Goal: Information Seeking & Learning: Learn about a topic

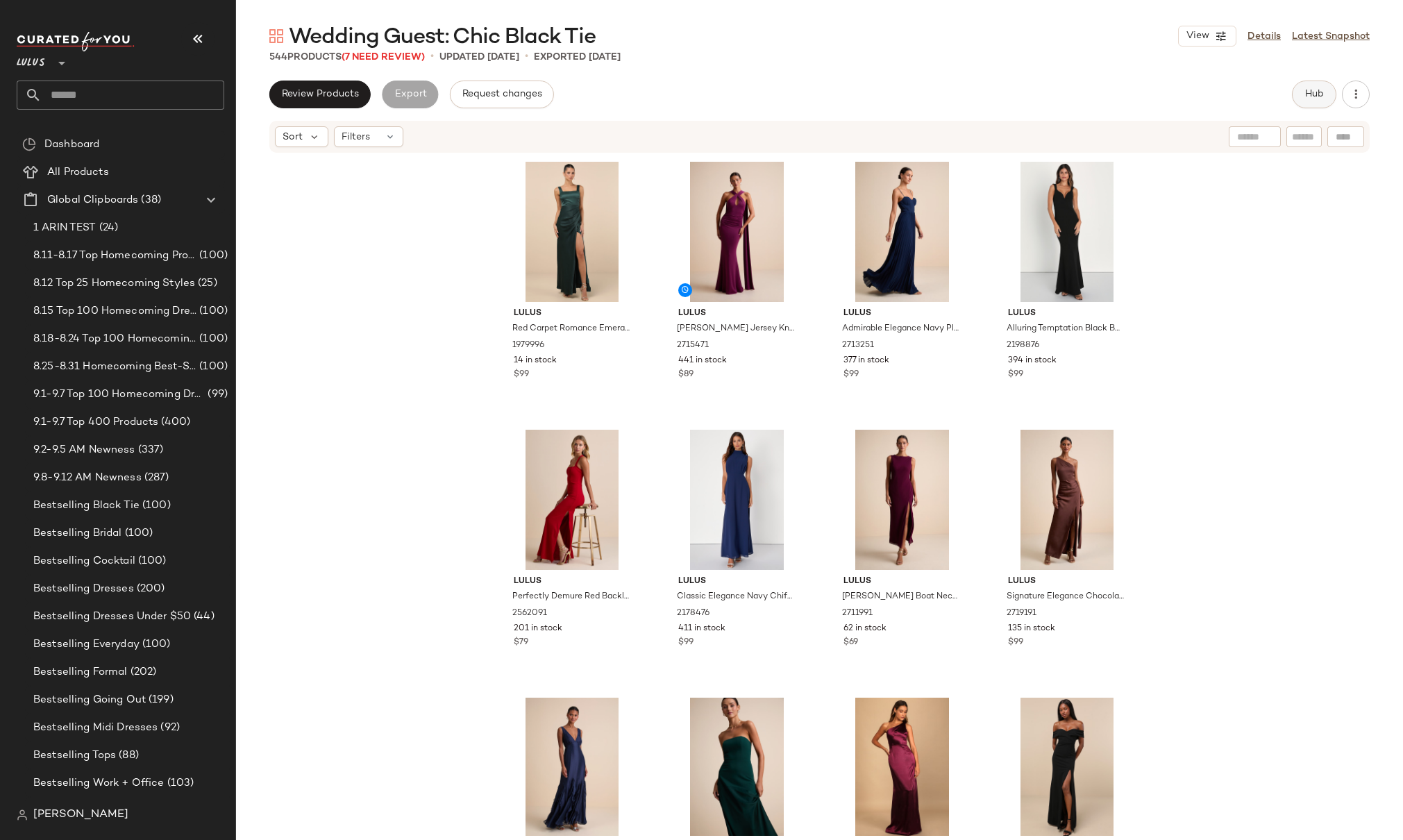
click at [1314, 97] on span "Hub" at bounding box center [1314, 95] width 20 height 11
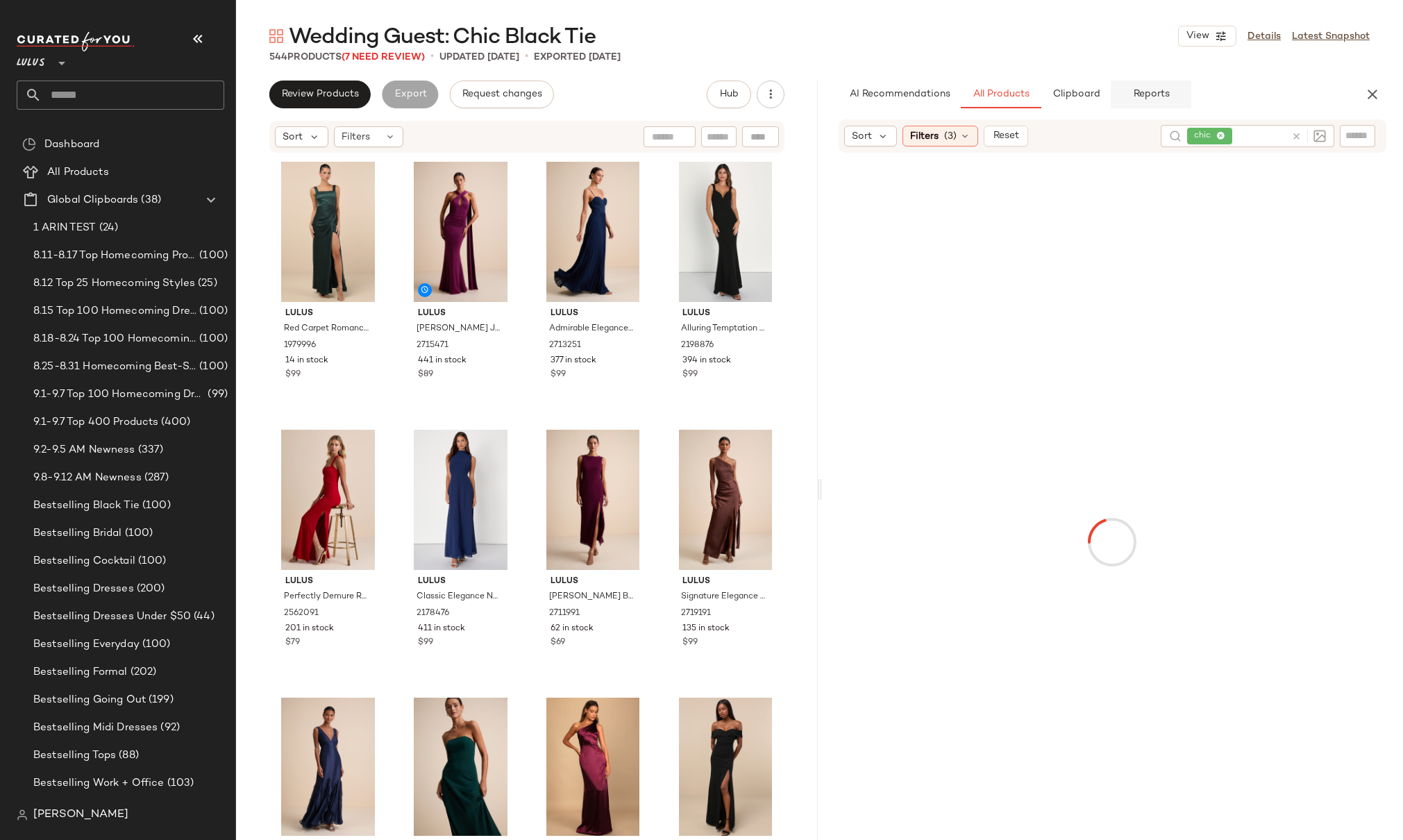
click at [1149, 95] on span "Reports" at bounding box center [1150, 95] width 37 height 11
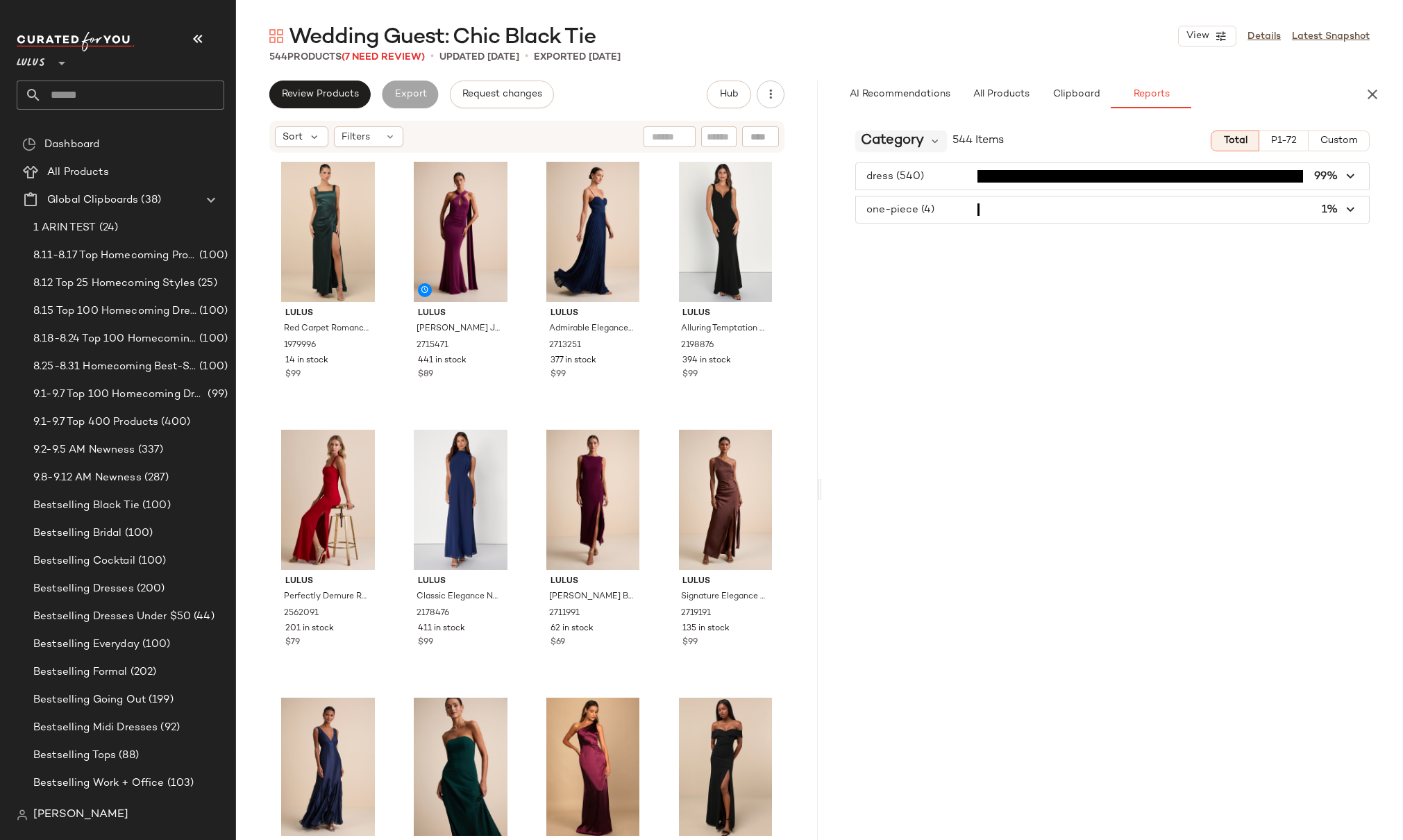
click at [902, 147] on span "Category" at bounding box center [892, 141] width 63 height 21
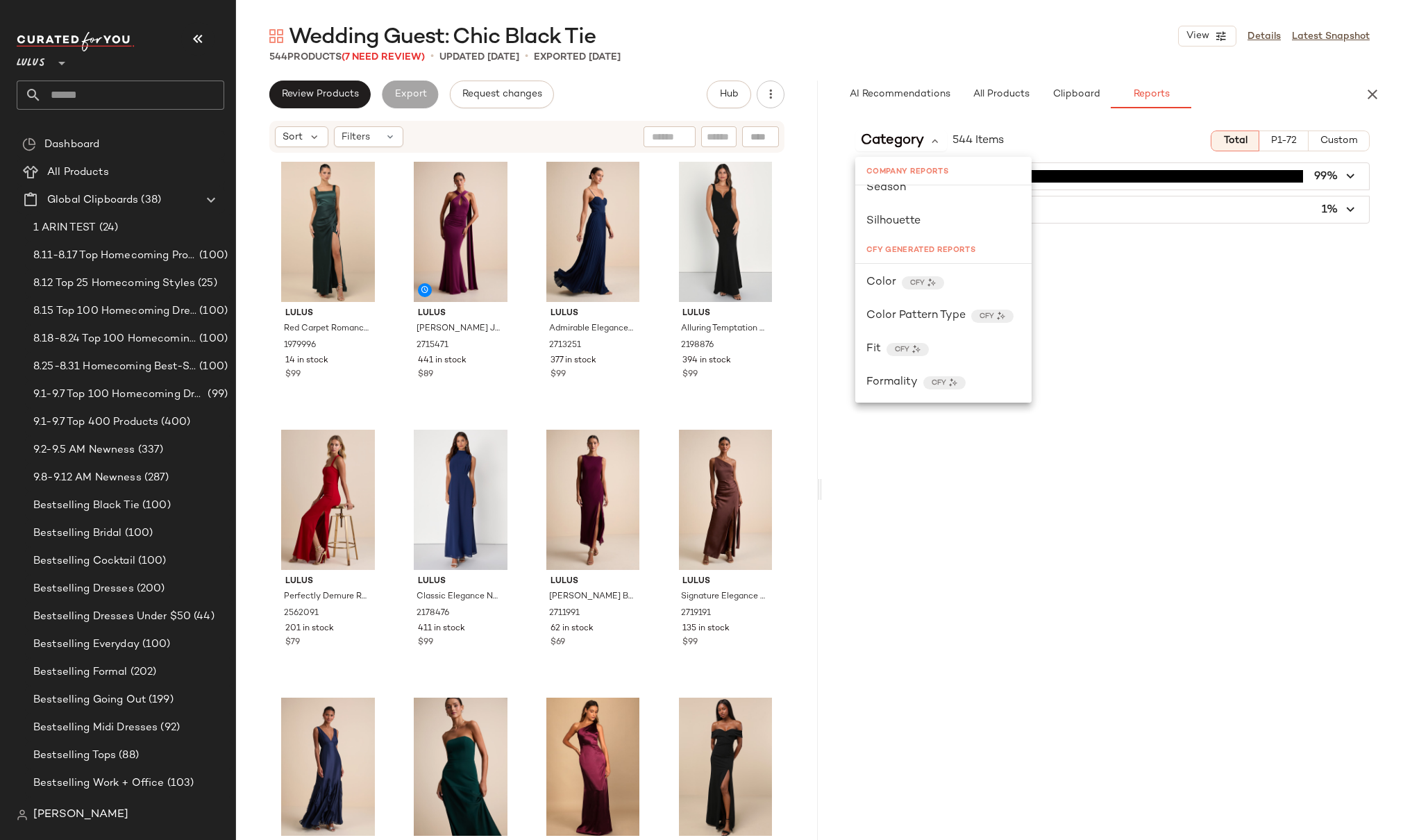
scroll to position [324, 0]
click at [878, 279] on span "Color" at bounding box center [881, 279] width 30 height 17
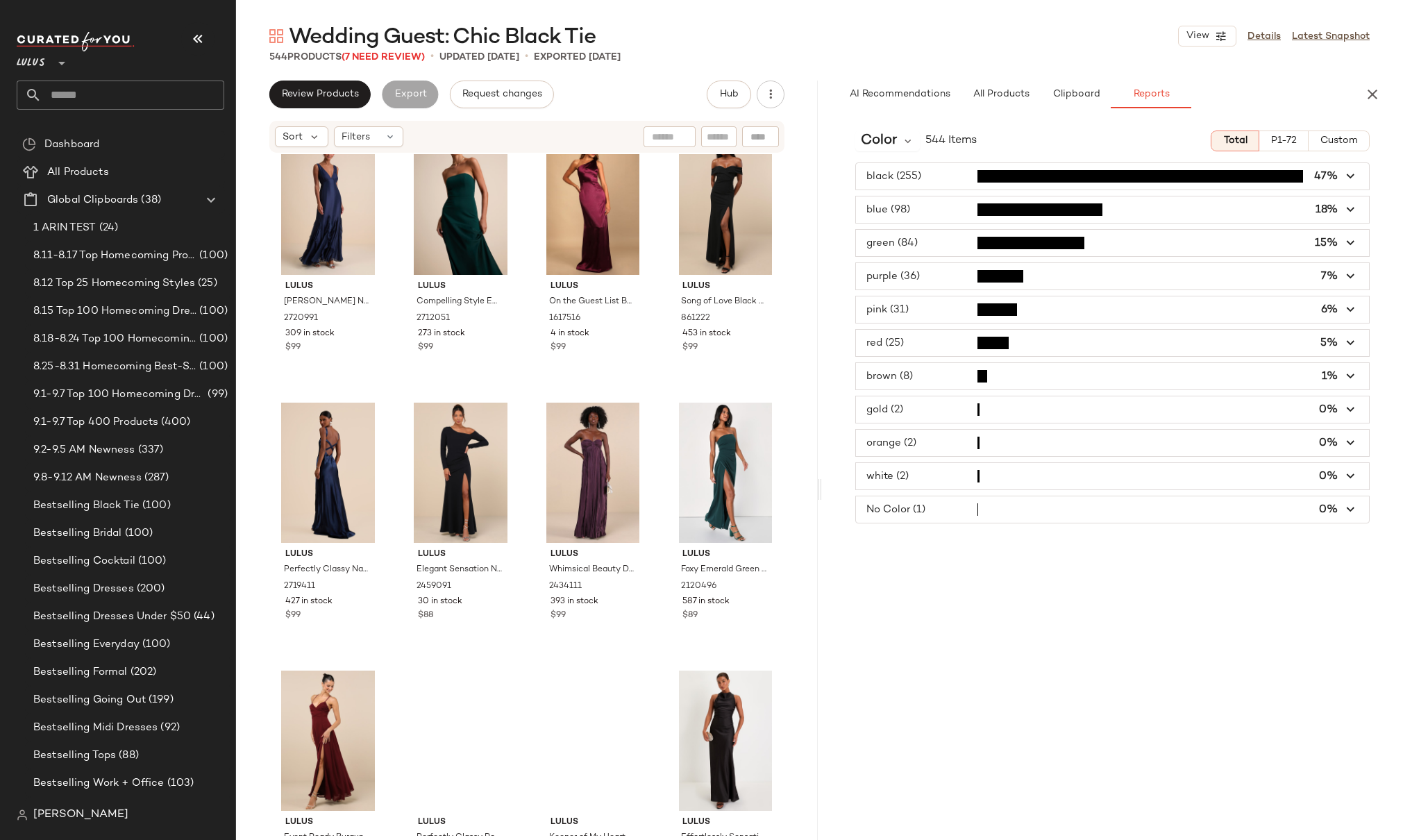
scroll to position [607, 0]
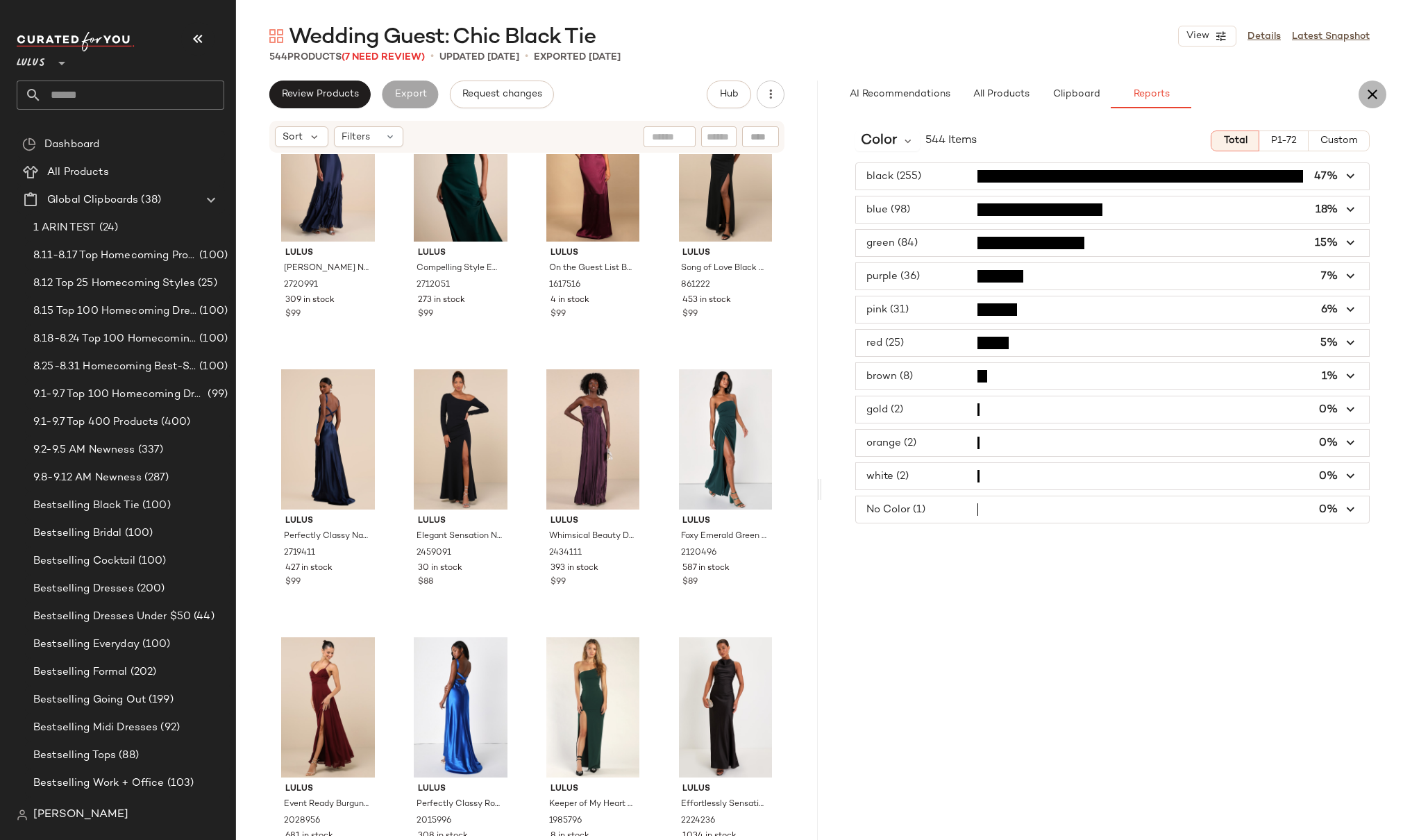
click at [1379, 92] on icon "button" at bounding box center [1372, 94] width 17 height 17
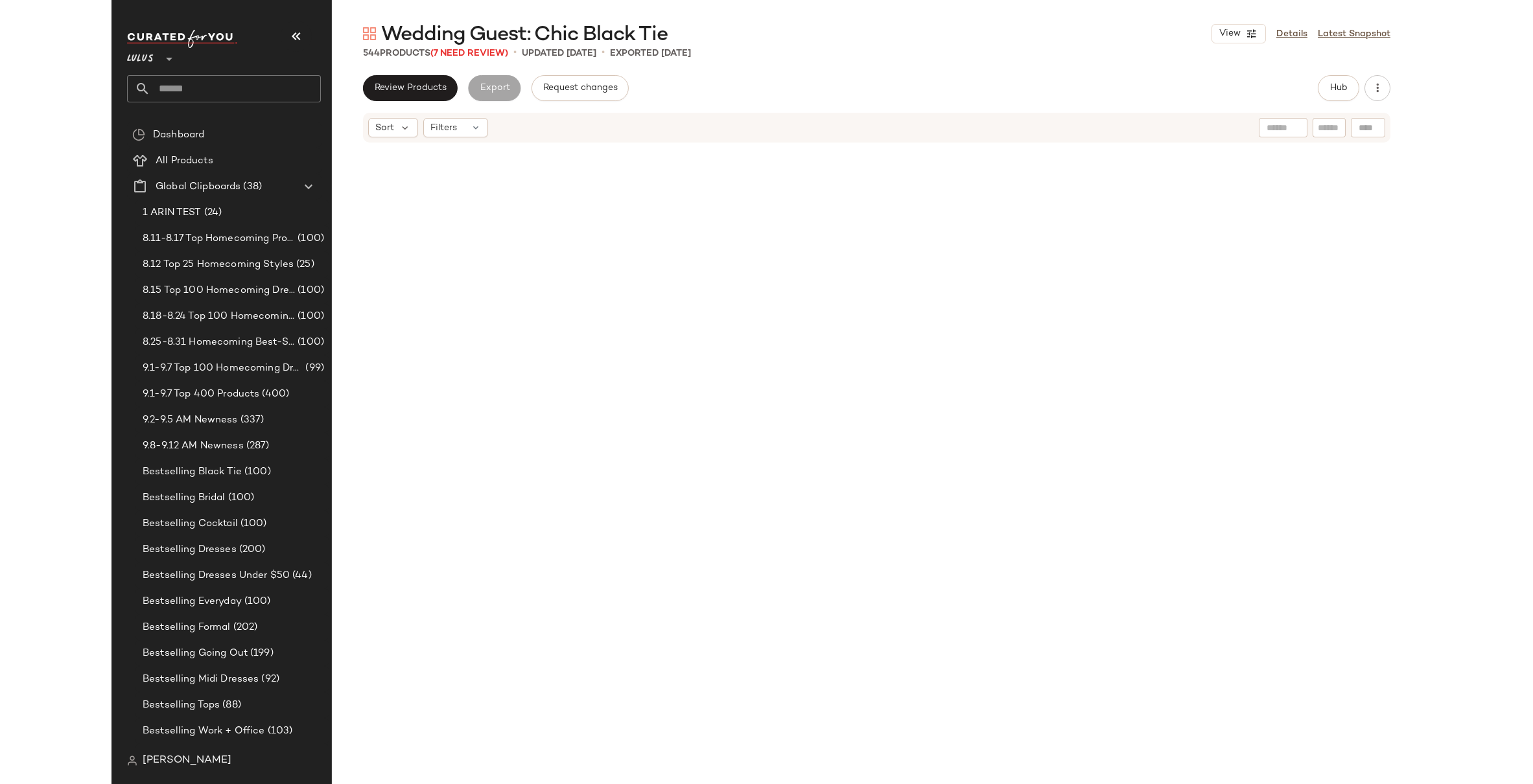
scroll to position [0, 0]
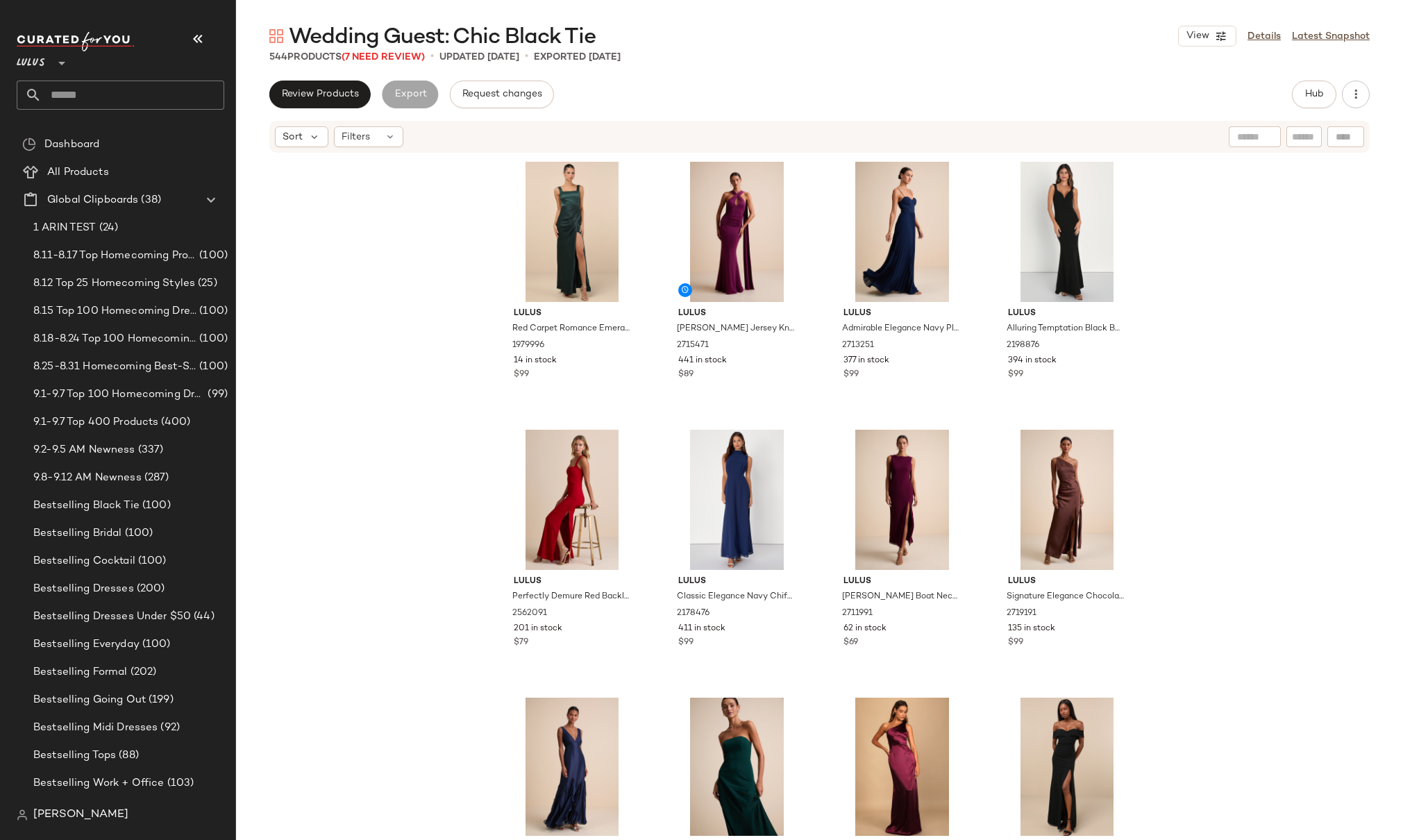
click at [400, 317] on div "Lulus Red Carpet Romance Emerald Green Satin Square Neck Maxi Dress 1979996 14 …" at bounding box center [820, 495] width 1167 height 682
click at [443, 248] on div "Lulus Red Carpet Romance Emerald Green Satin Square Neck Maxi Dress 1979996 14 …" at bounding box center [820, 495] width 1167 height 682
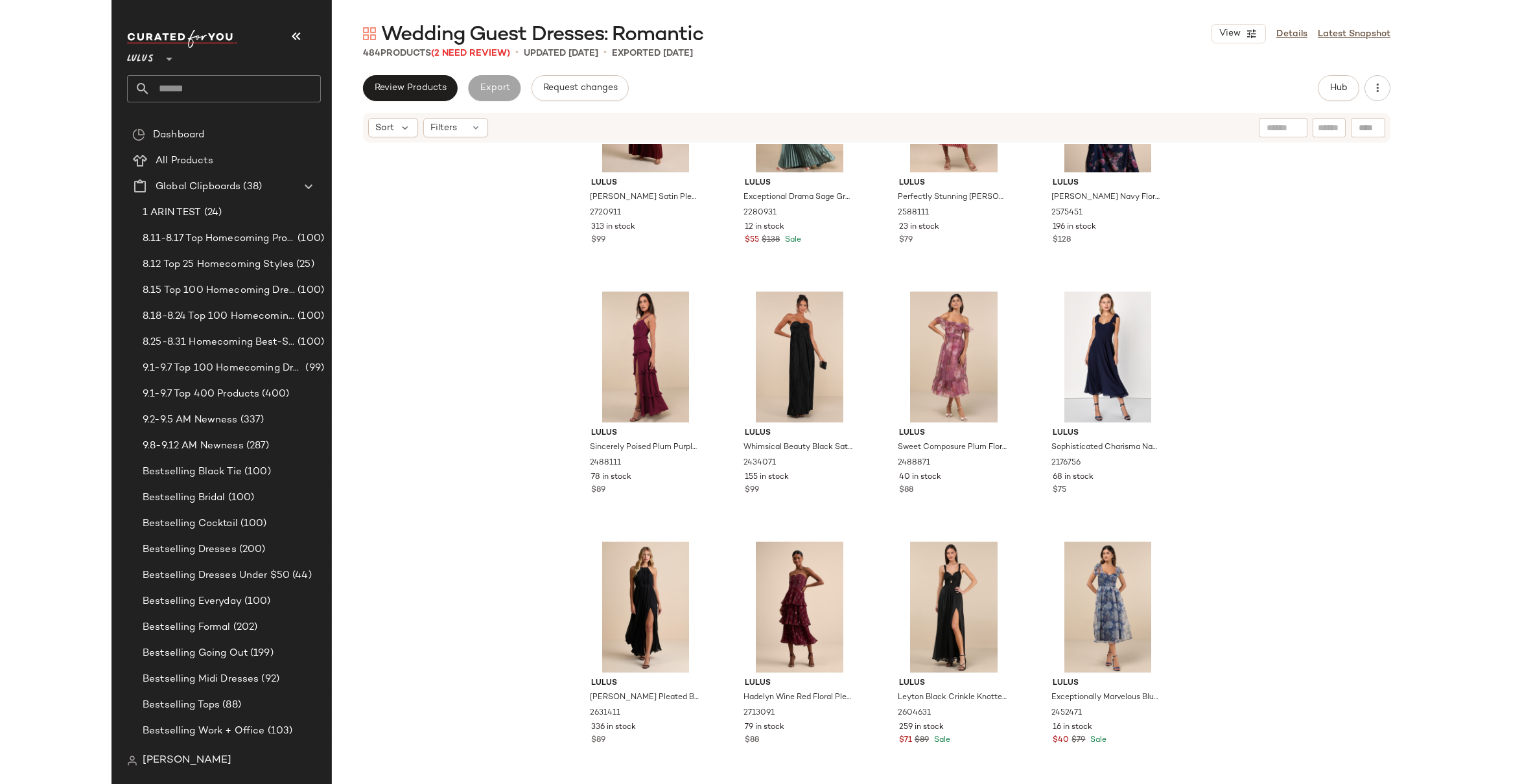
scroll to position [4378, 0]
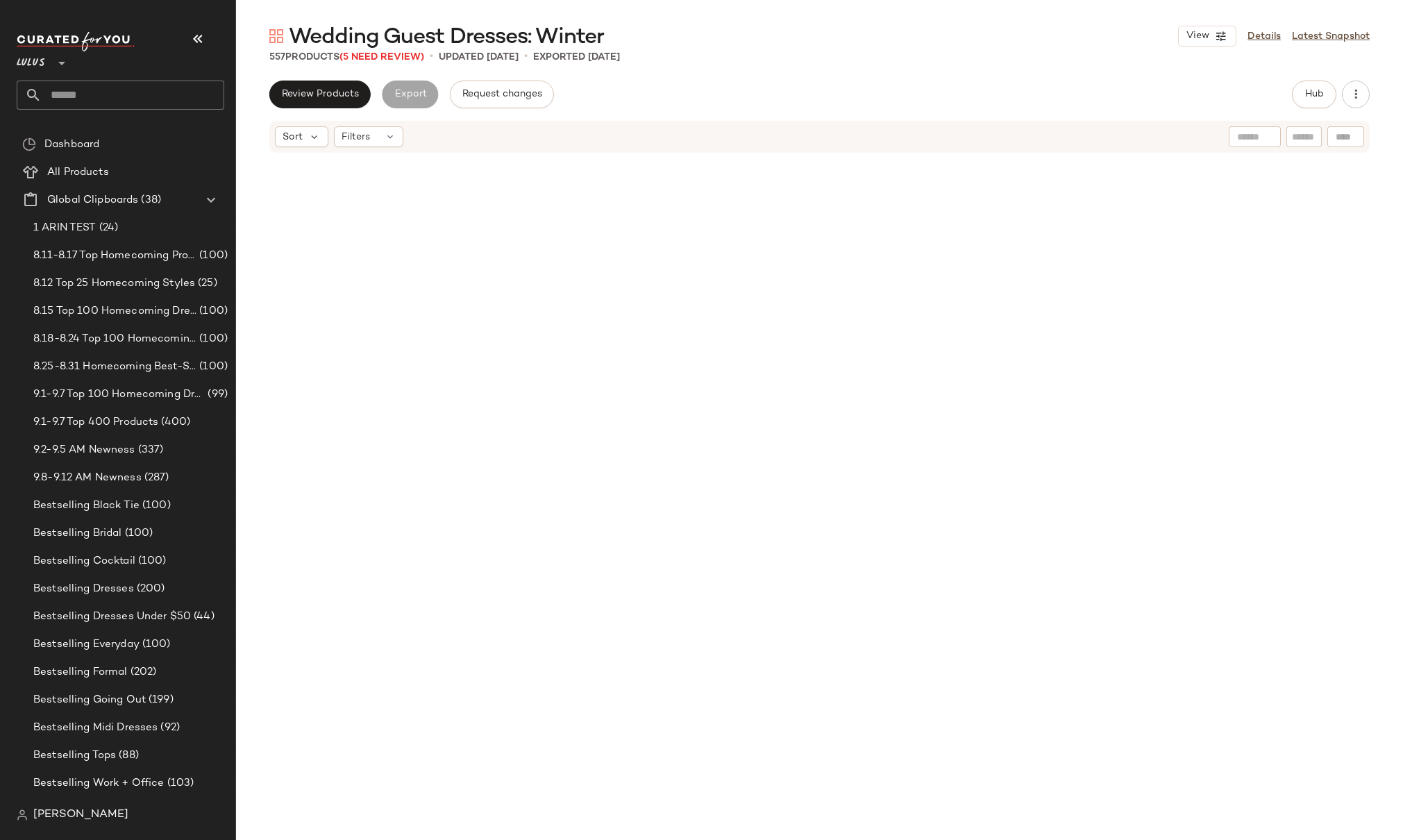
scroll to position [1112, 0]
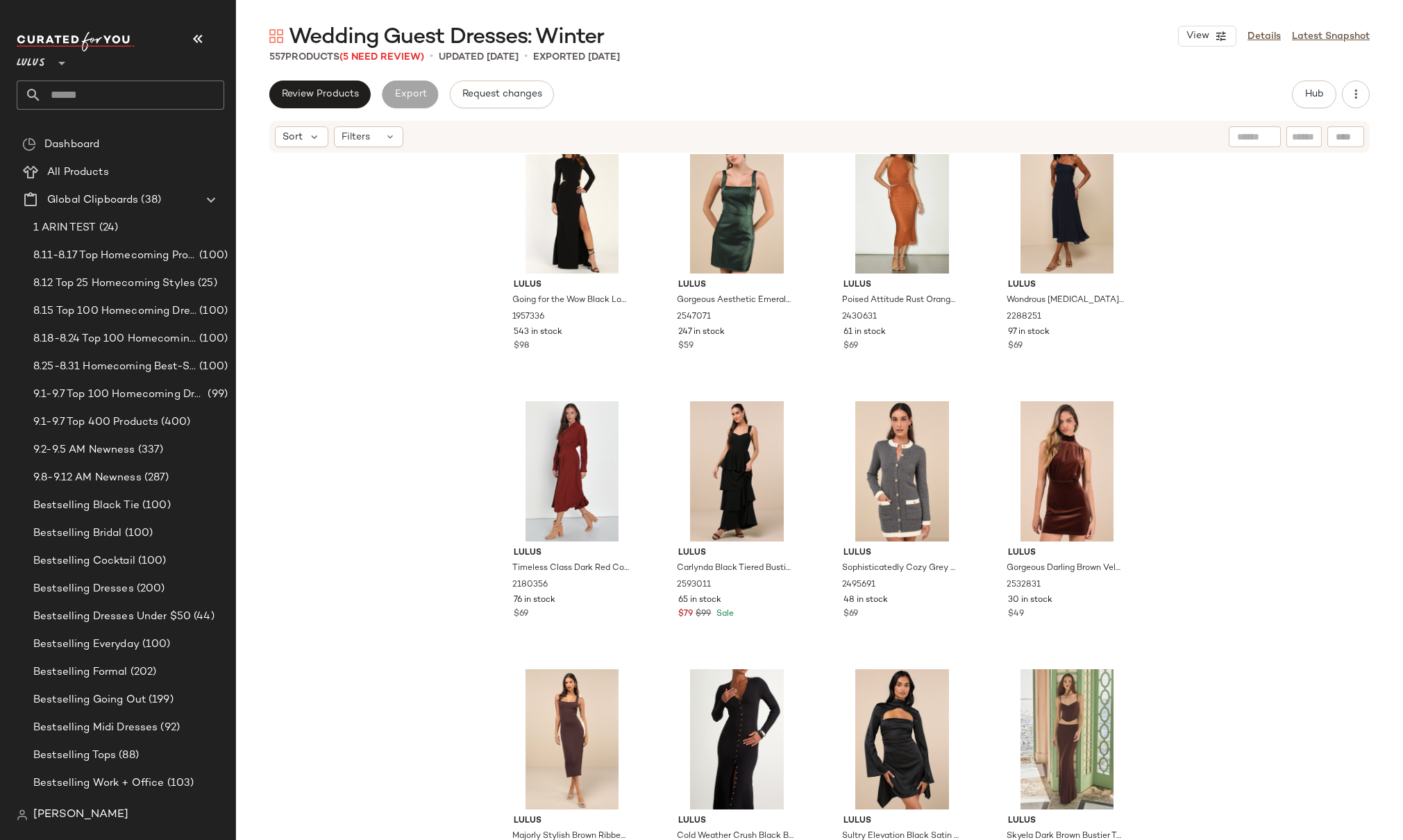
click at [148, 96] on input "text" at bounding box center [133, 95] width 182 height 29
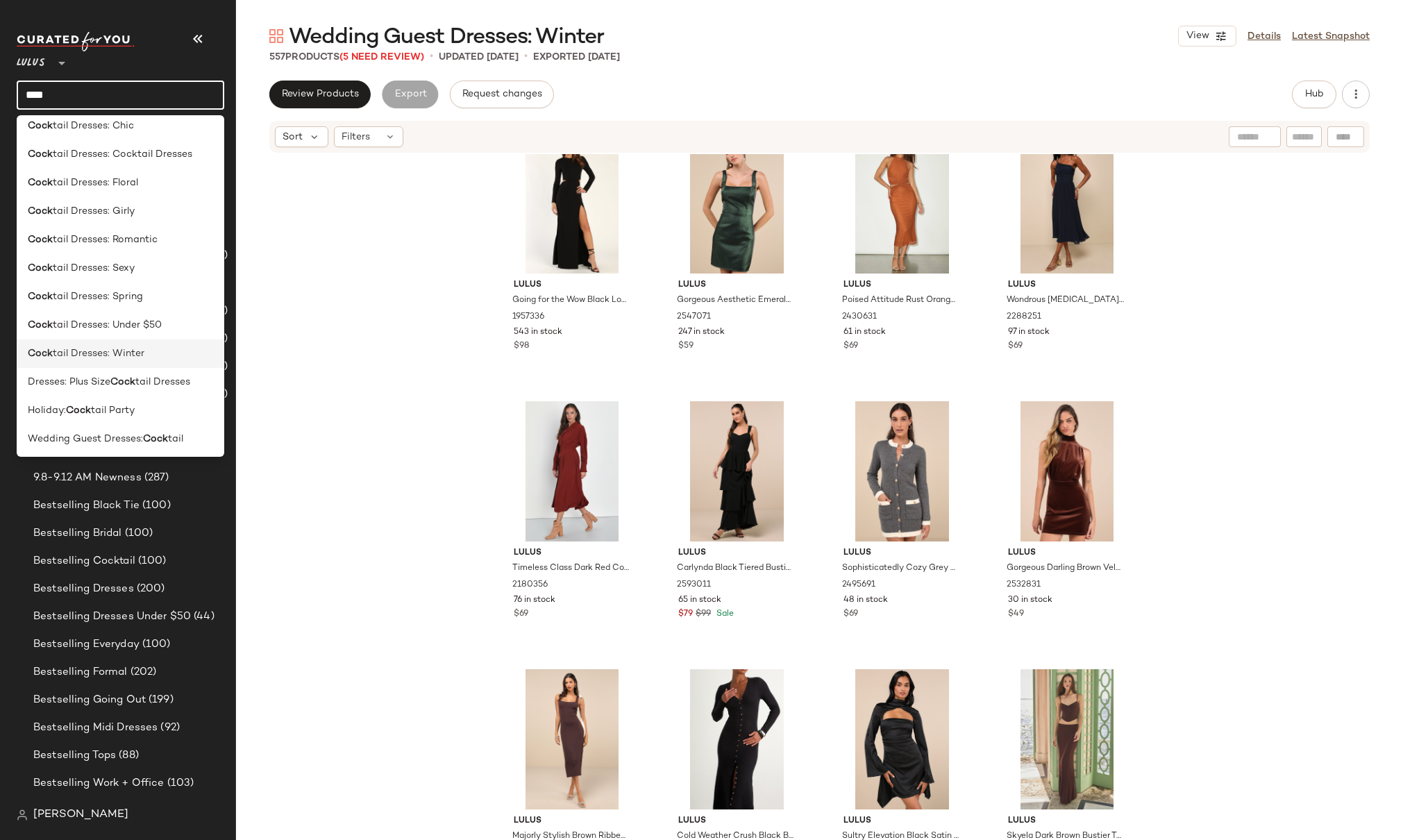
scroll to position [153, 0]
type input "****"
click at [156, 150] on span "tail Dresses: Cocktail Dresses" at bounding box center [122, 152] width 140 height 14
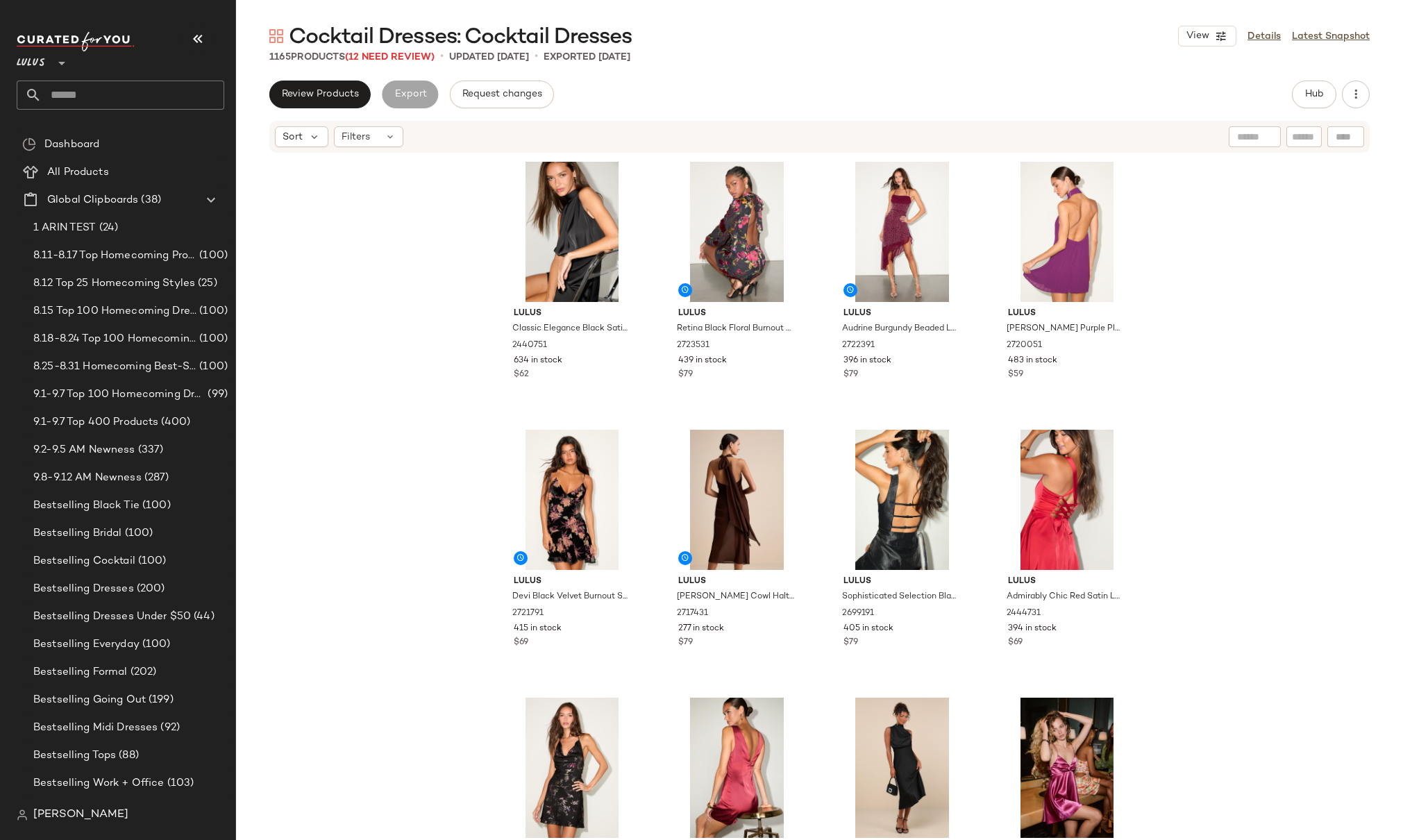
click at [429, 366] on div "Lulus Classic Elegance Black Satin Sleeveless Mock Neck Mini Dress 2440751 634 …" at bounding box center [820, 518] width 1167 height 728
click at [431, 422] on div "Lulus Classic Elegance Black Satin Sleeveless Mock Neck Mini Dress 2440751 634 …" at bounding box center [820, 518] width 1167 height 728
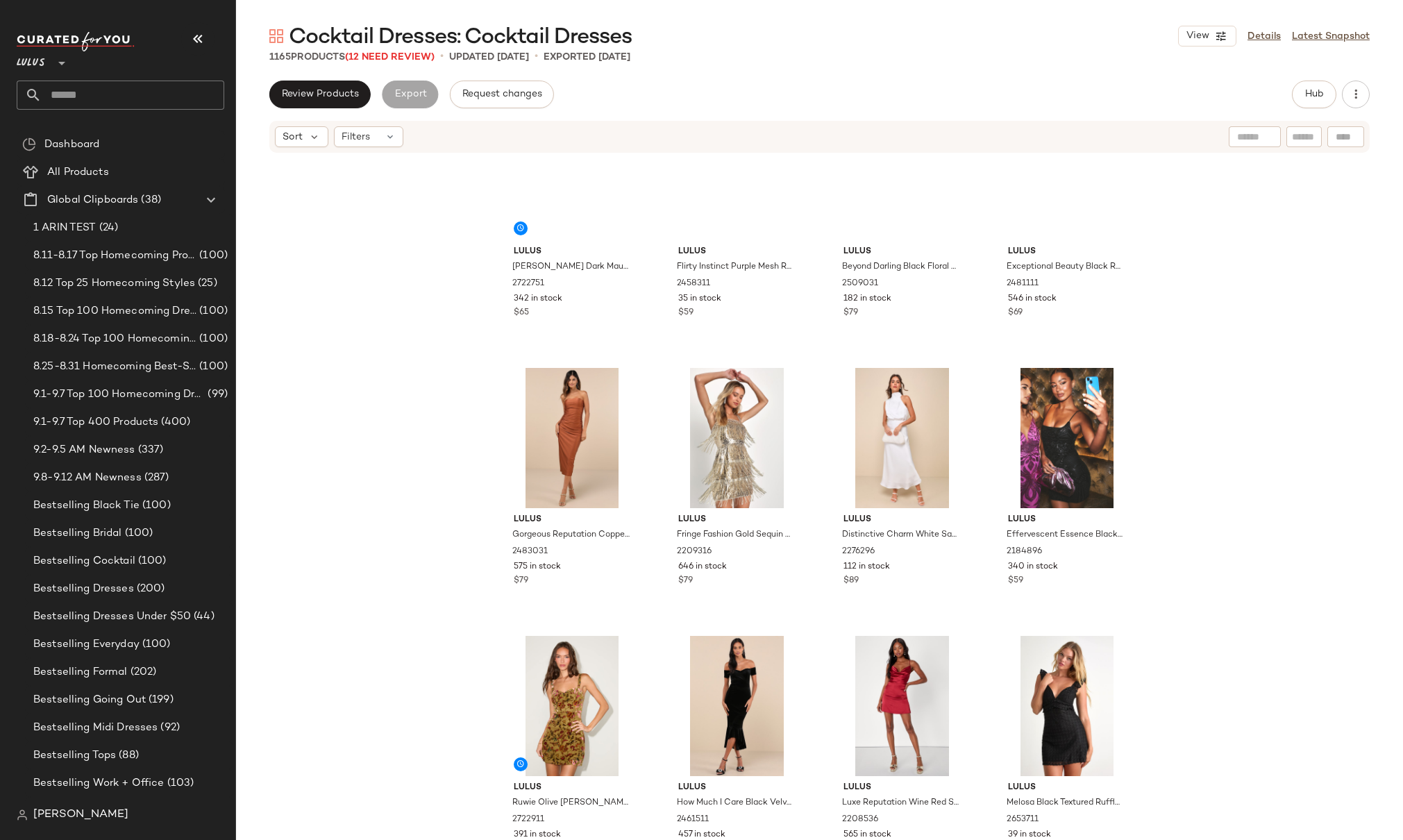
scroll to position [446, 0]
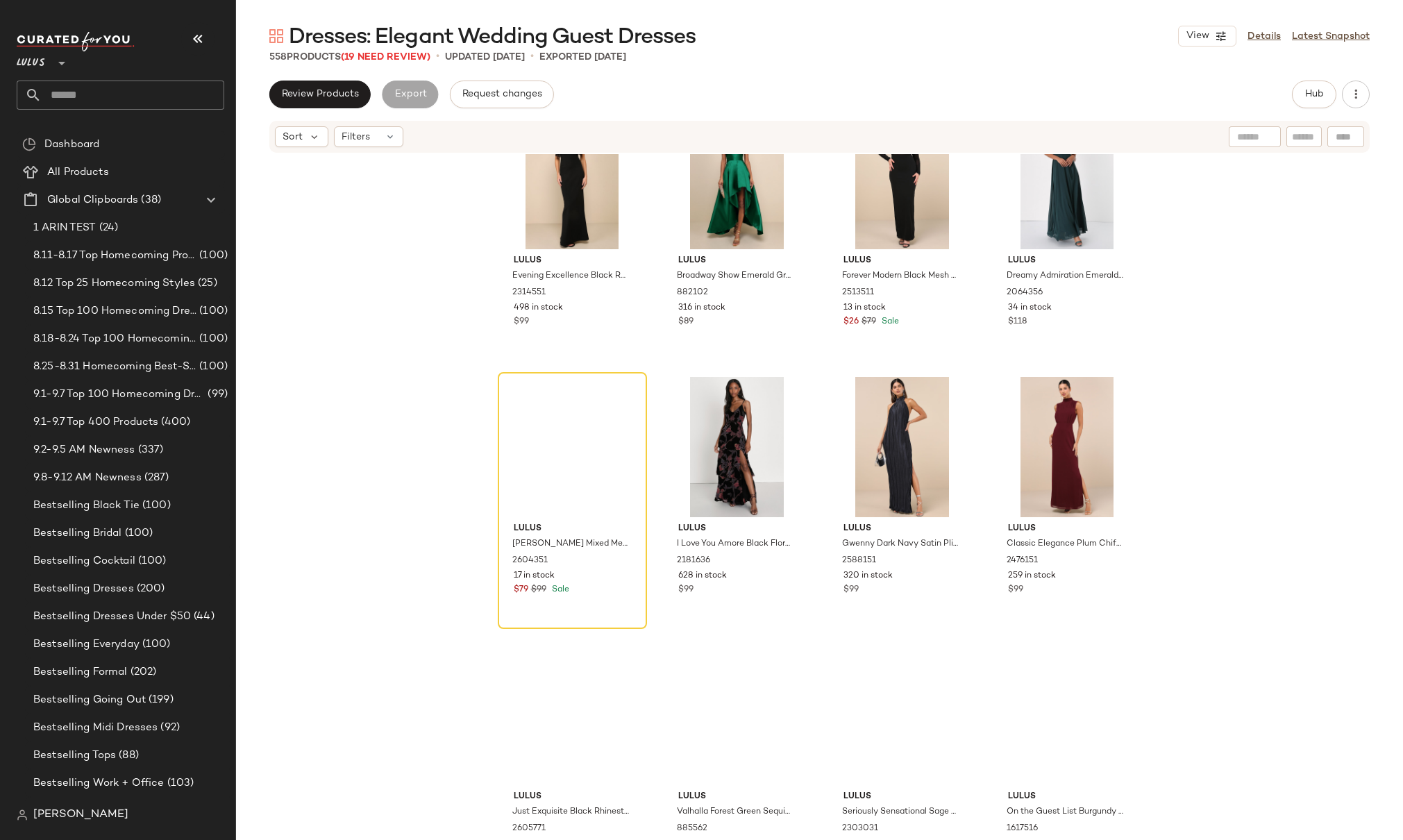
scroll to position [10401, 0]
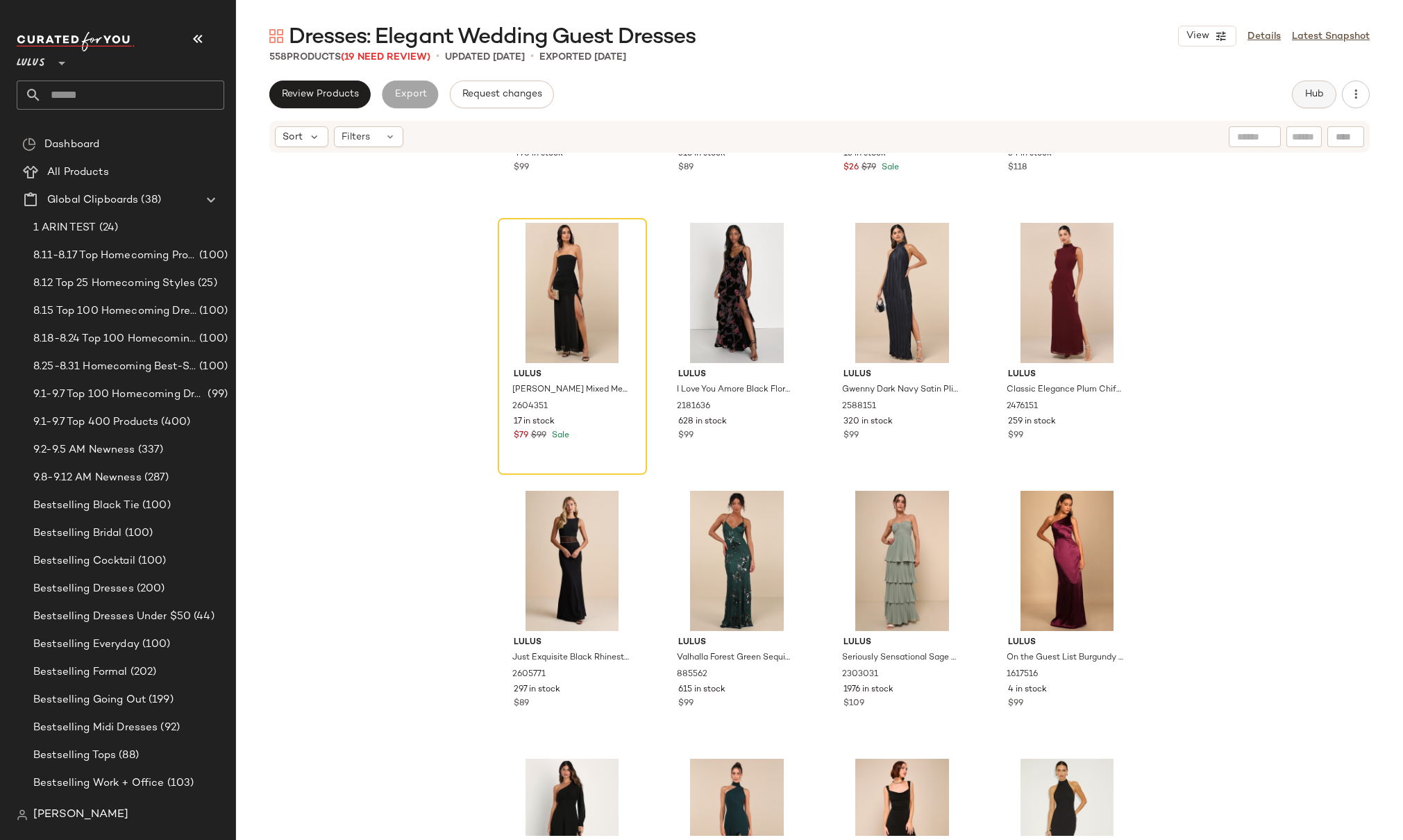
click at [1320, 96] on span "Hub" at bounding box center [1314, 95] width 20 height 11
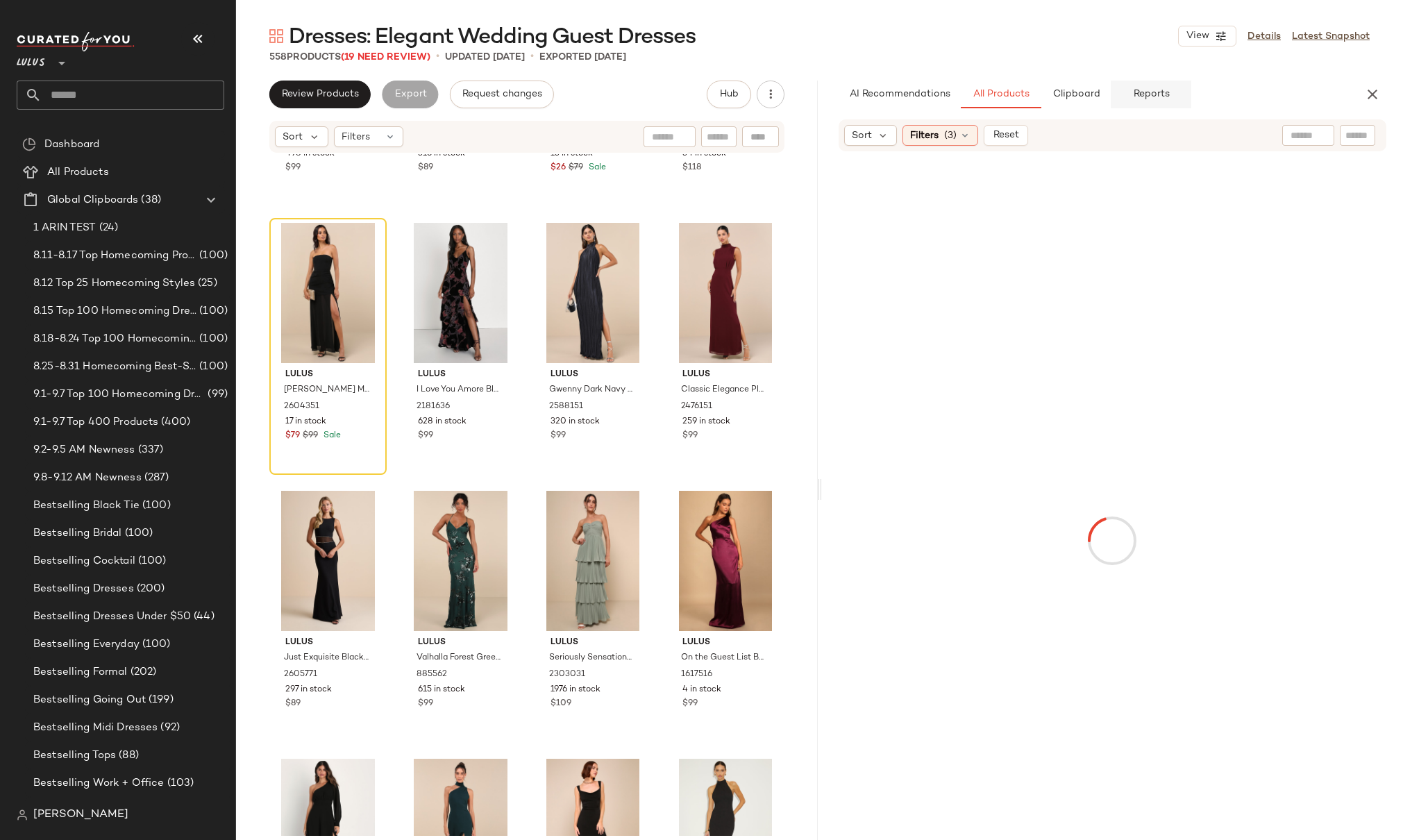
click at [1164, 94] on span "Reports" at bounding box center [1150, 95] width 37 height 11
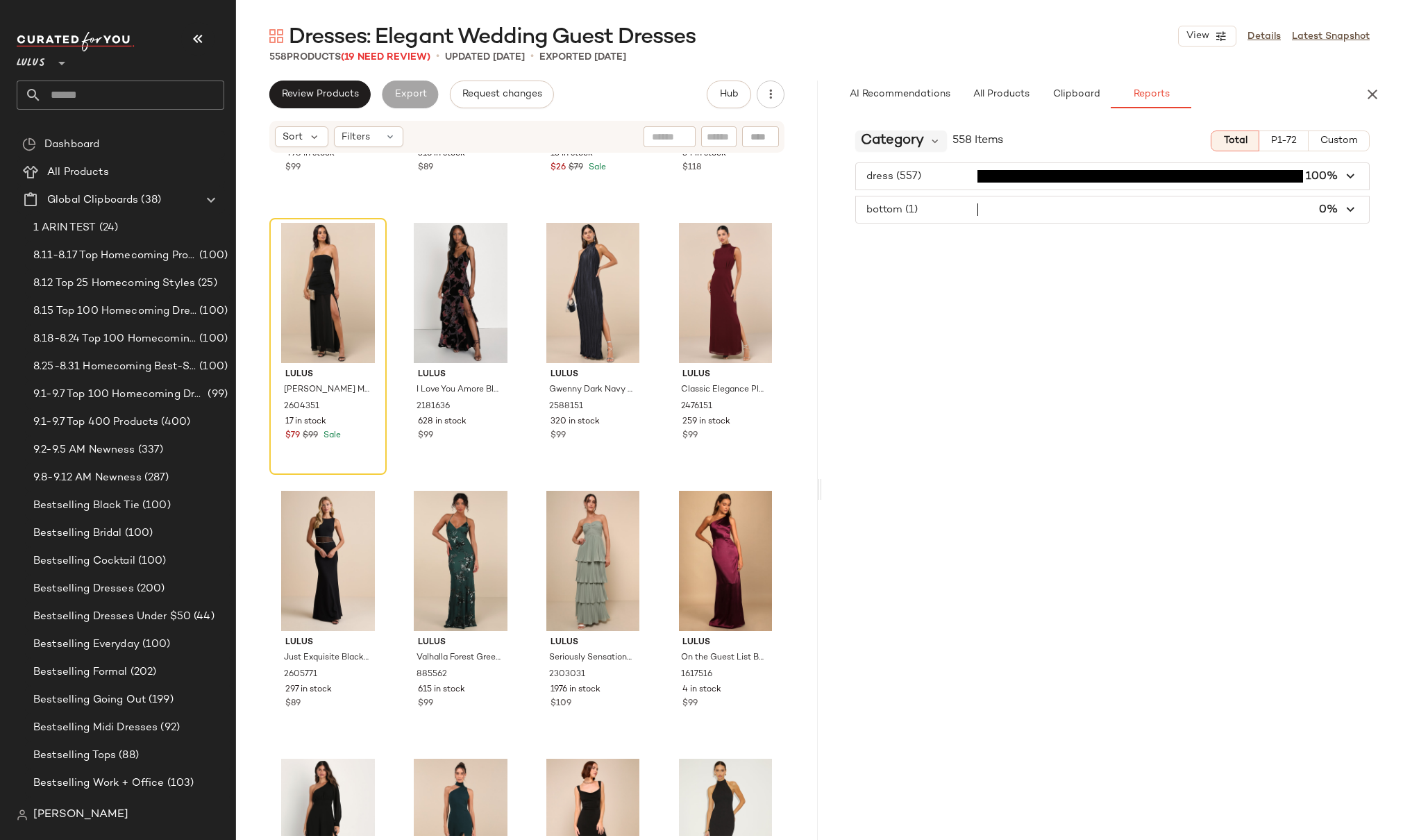
click at [913, 141] on span "Category" at bounding box center [892, 141] width 63 height 21
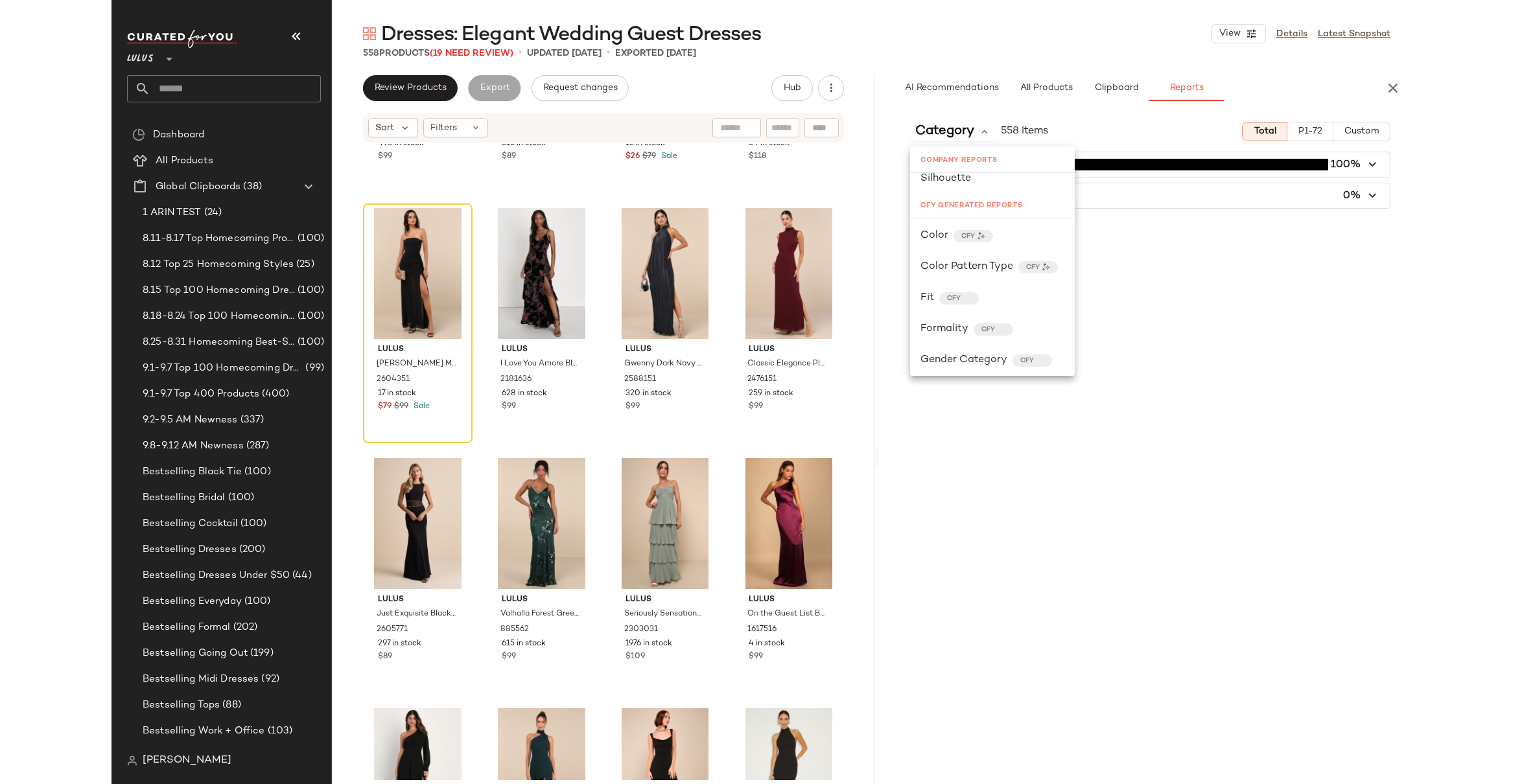
scroll to position [354, 0]
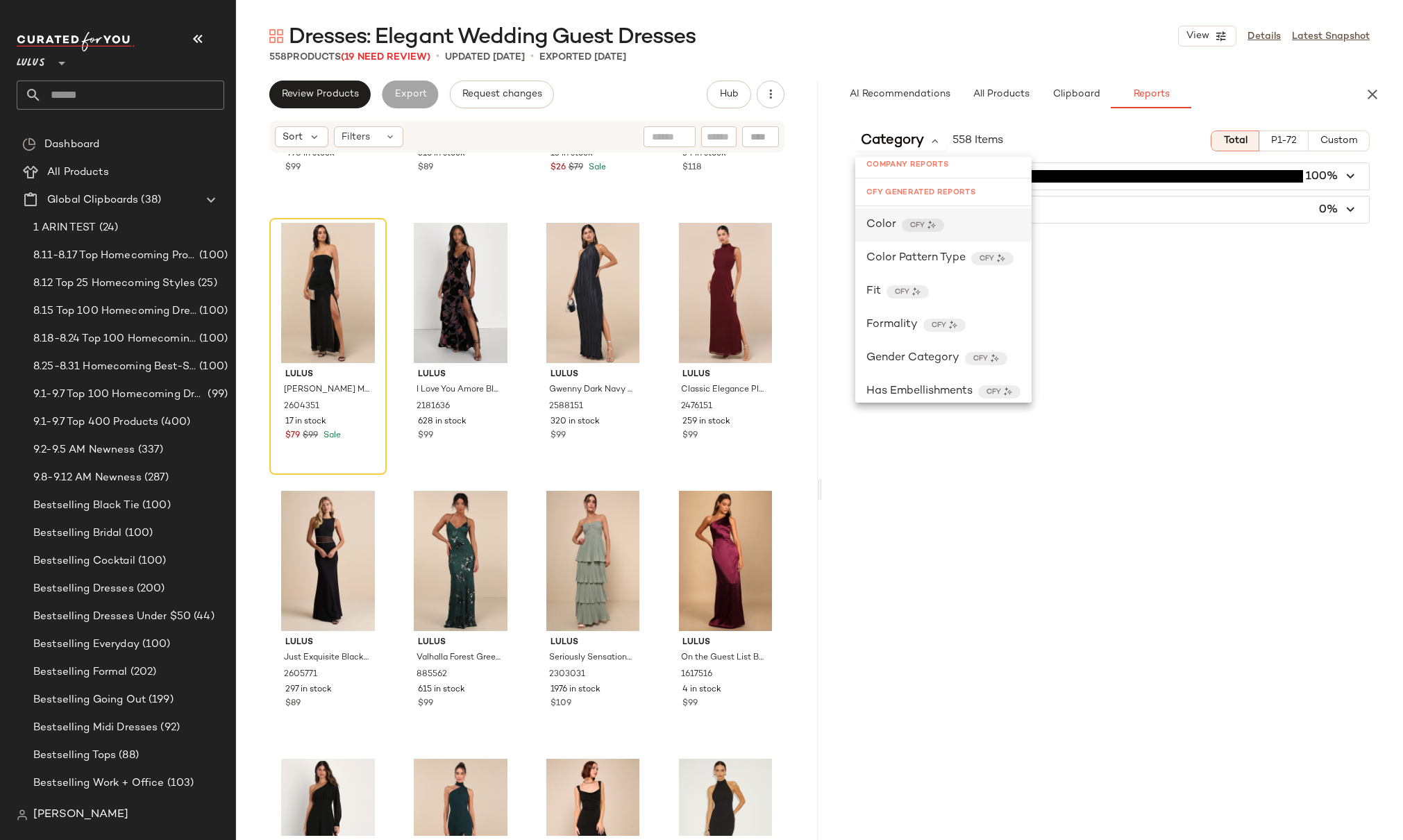
click at [999, 231] on div "Color CFY" at bounding box center [943, 224] width 154 height 17
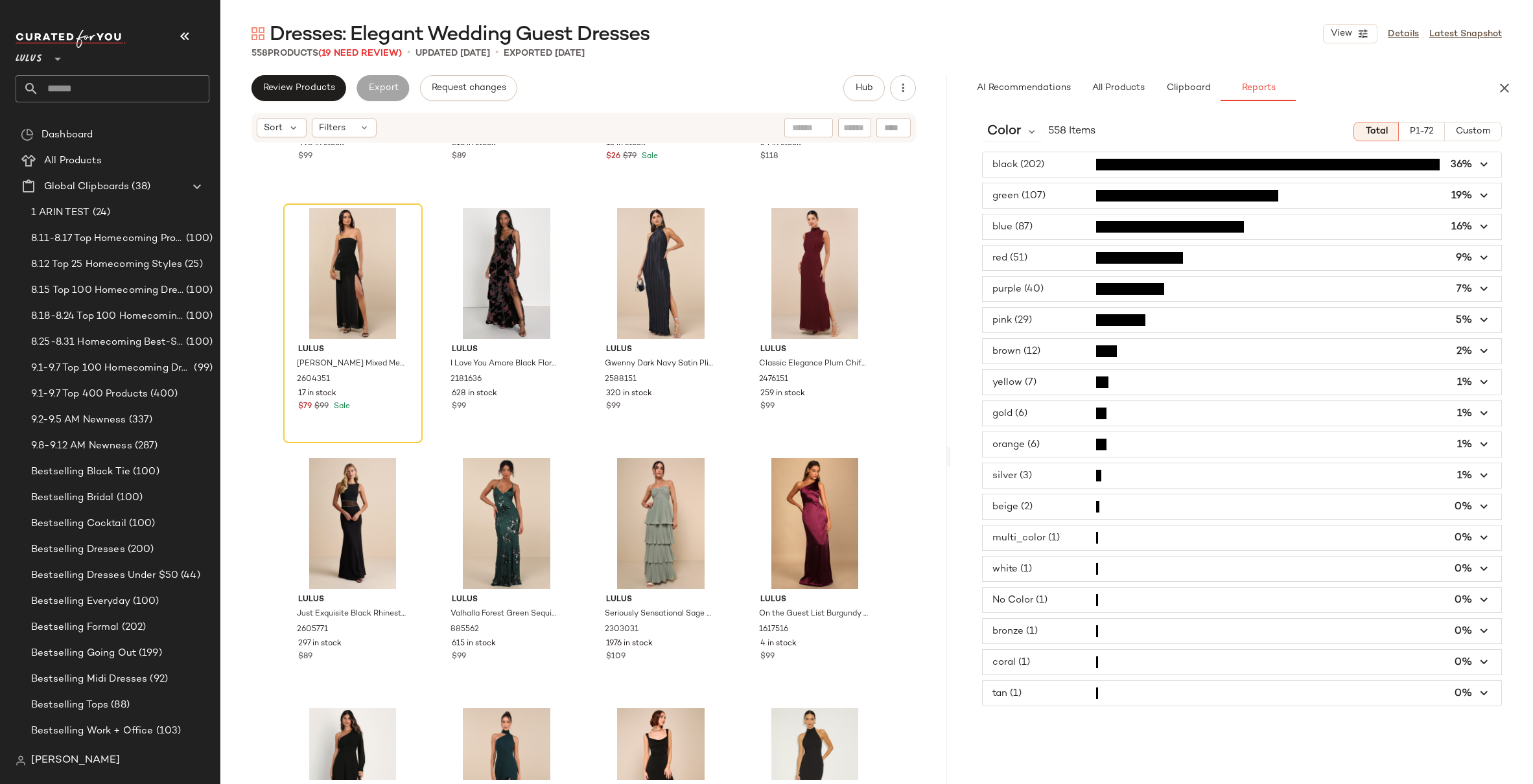
drag, startPoint x: 874, startPoint y: 452, endPoint x: 949, endPoint y: 452, distance: 75.0
click at [949, 452] on div "Dresses: Elegant Wedding Guest Dresses View Details Latest Snapshot 558 Product…" at bounding box center [876, 402] width 1313 height 763
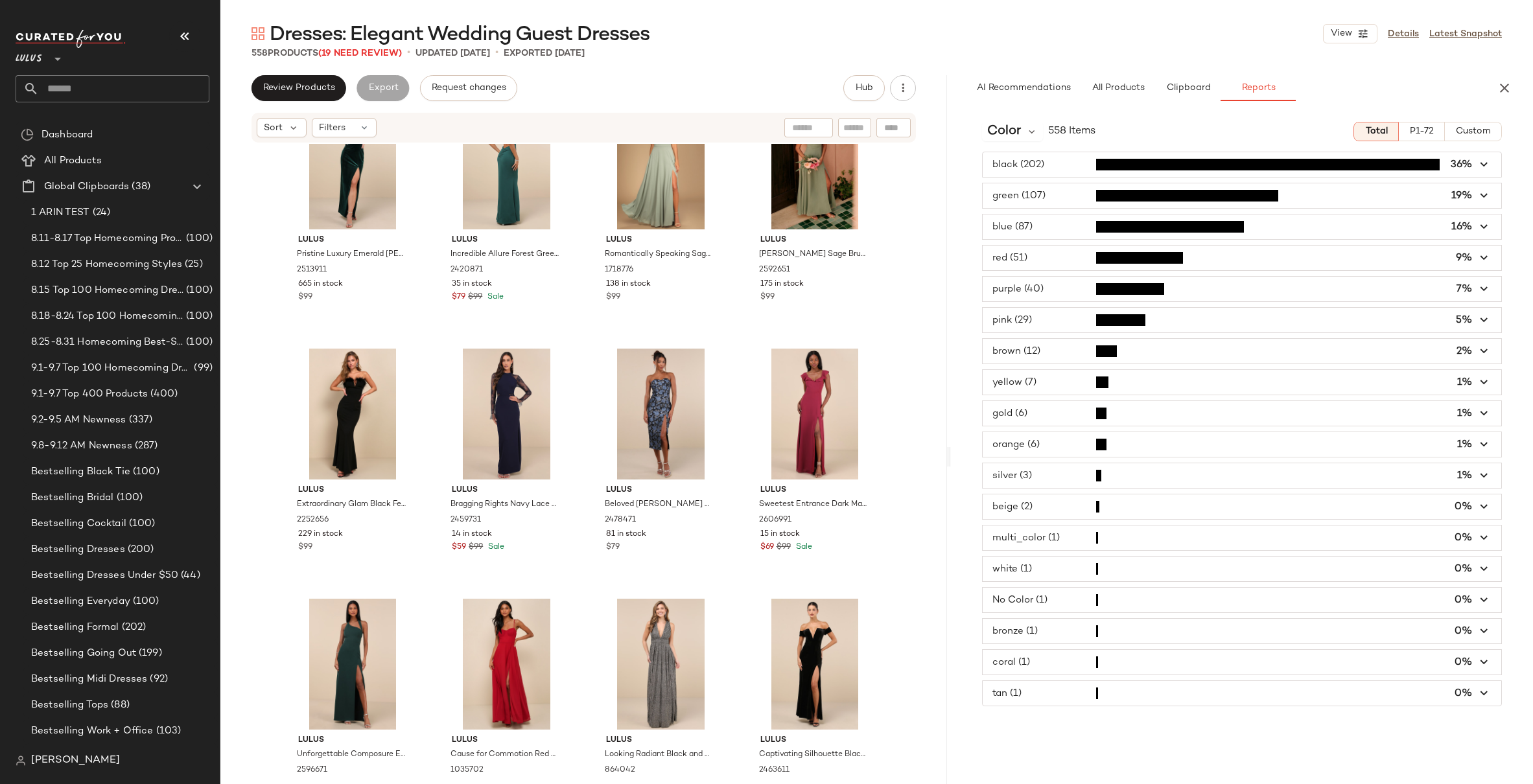
scroll to position [11072, 0]
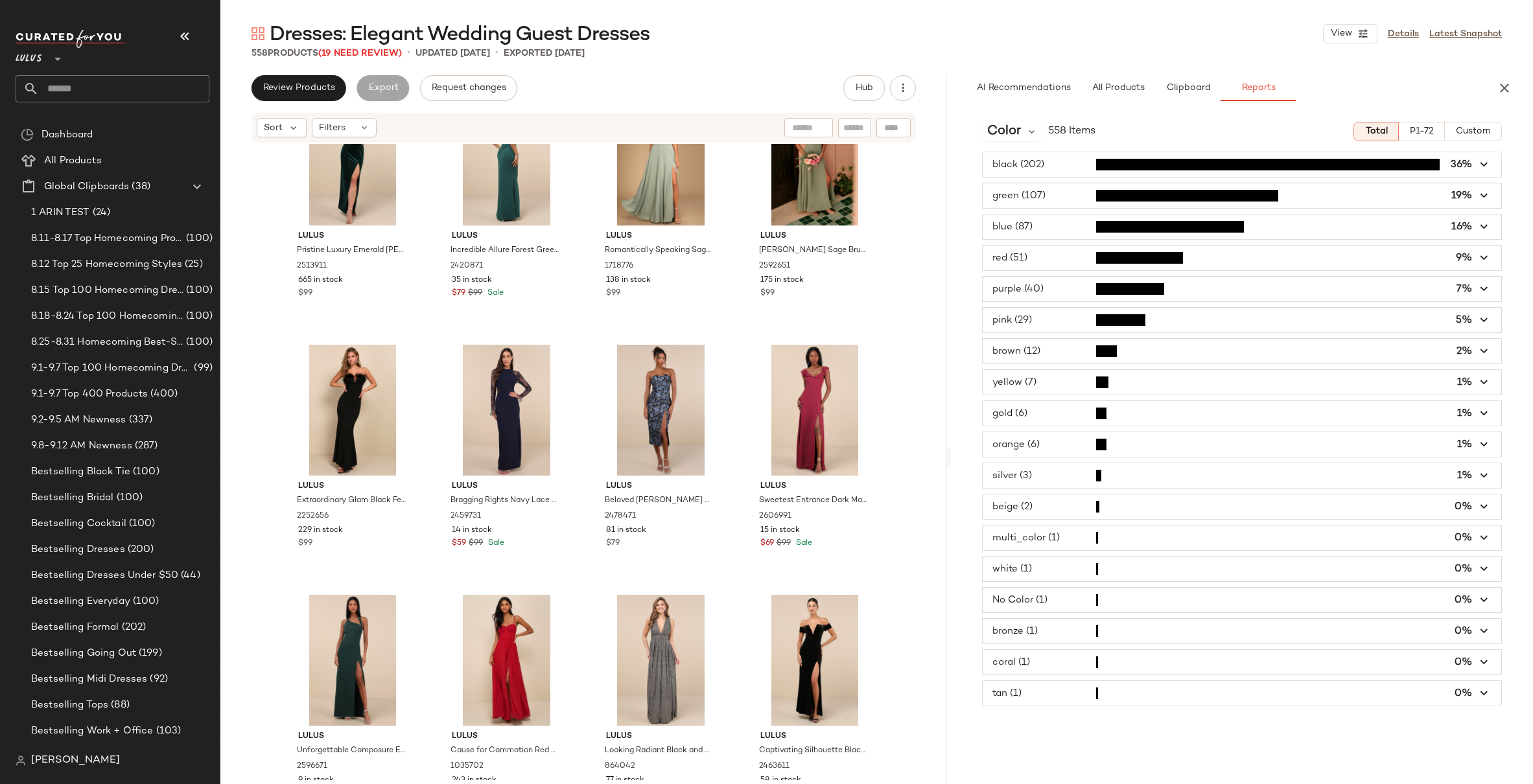
click at [255, 466] on div "Lulus Pristine Luxury Emerald Green Velvet Bustier Maxi Dress 2513911 665 in st…" at bounding box center [584, 462] width 727 height 637
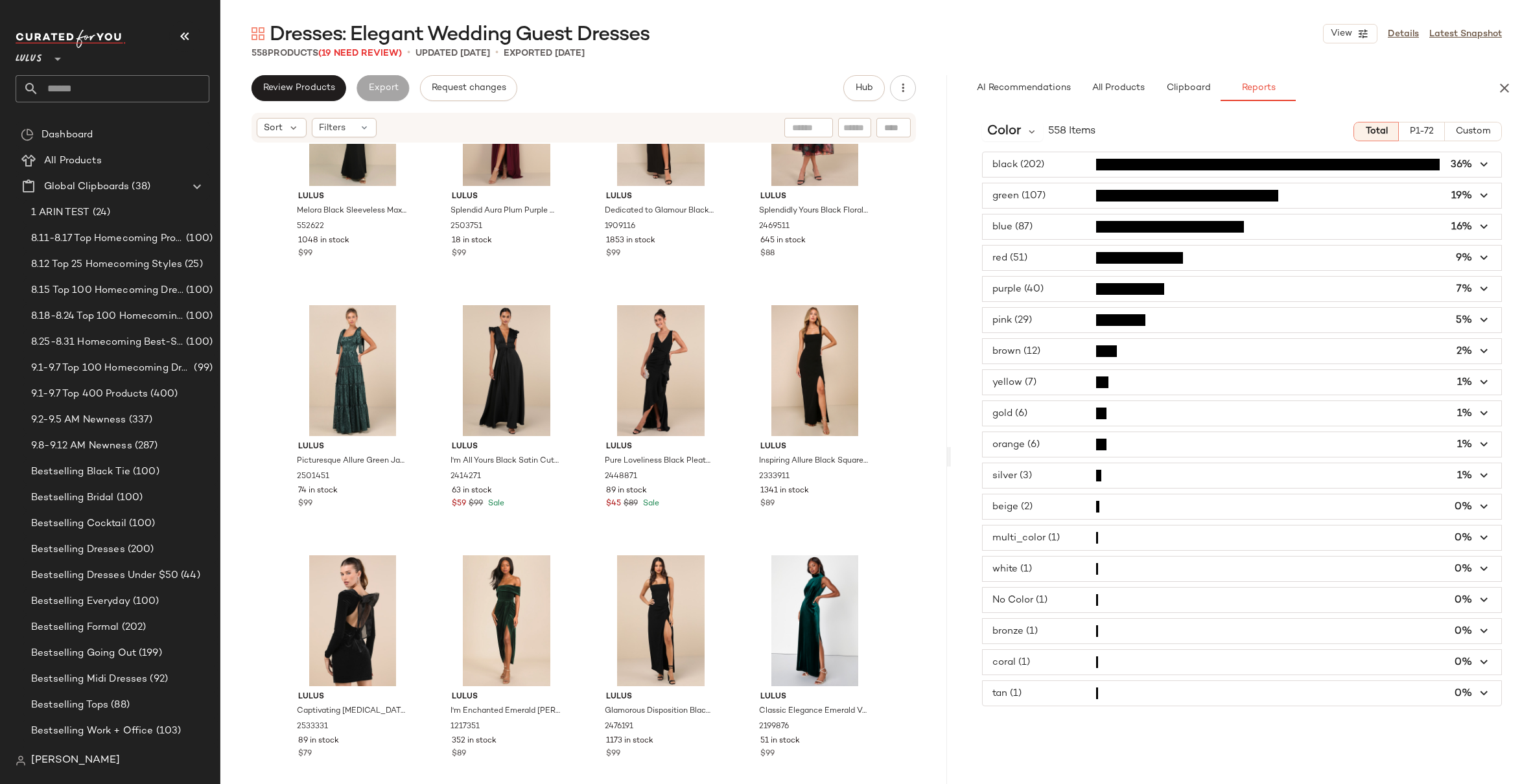
scroll to position [15117, 0]
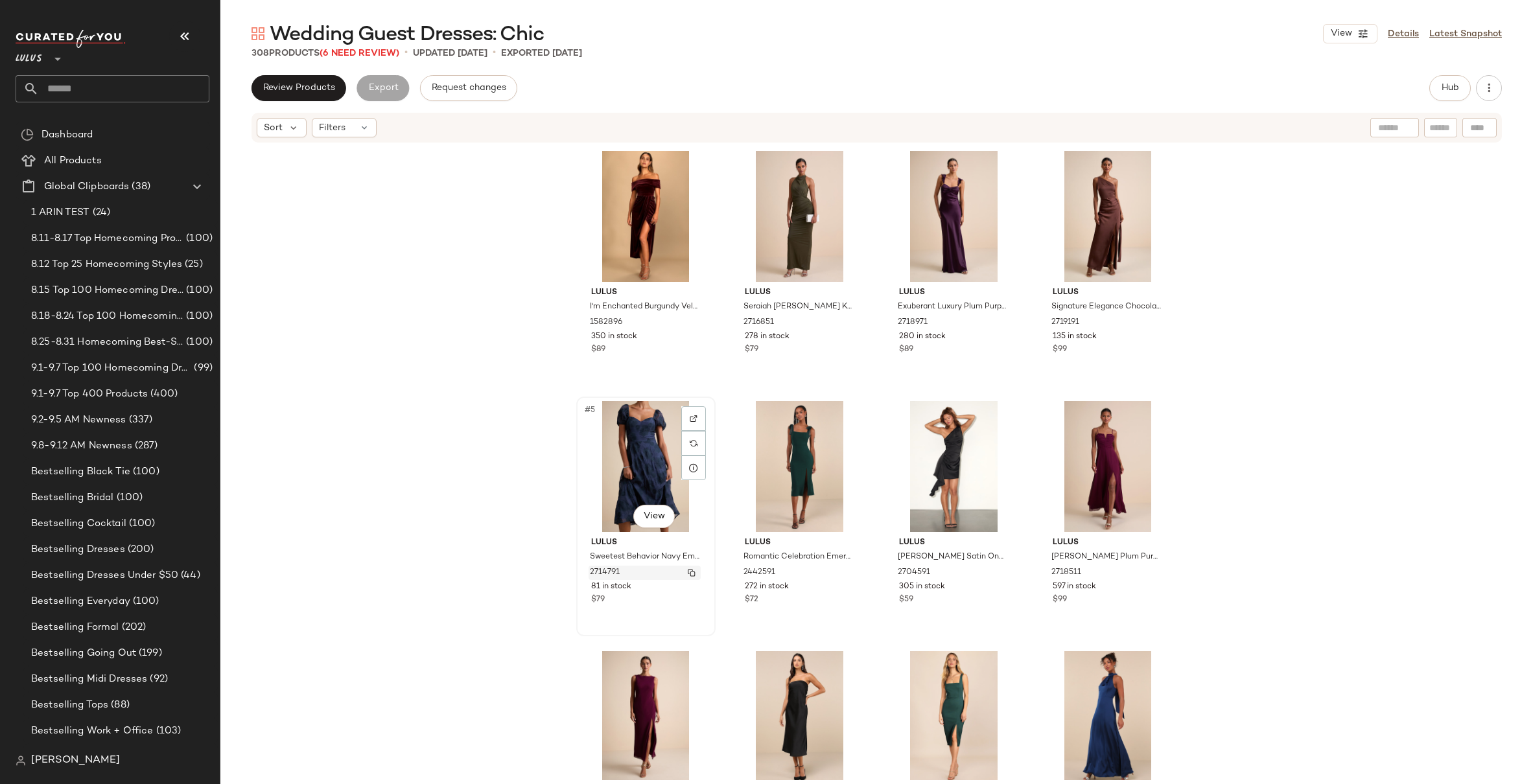
click at [688, 573] on img "button" at bounding box center [691, 573] width 8 height 8
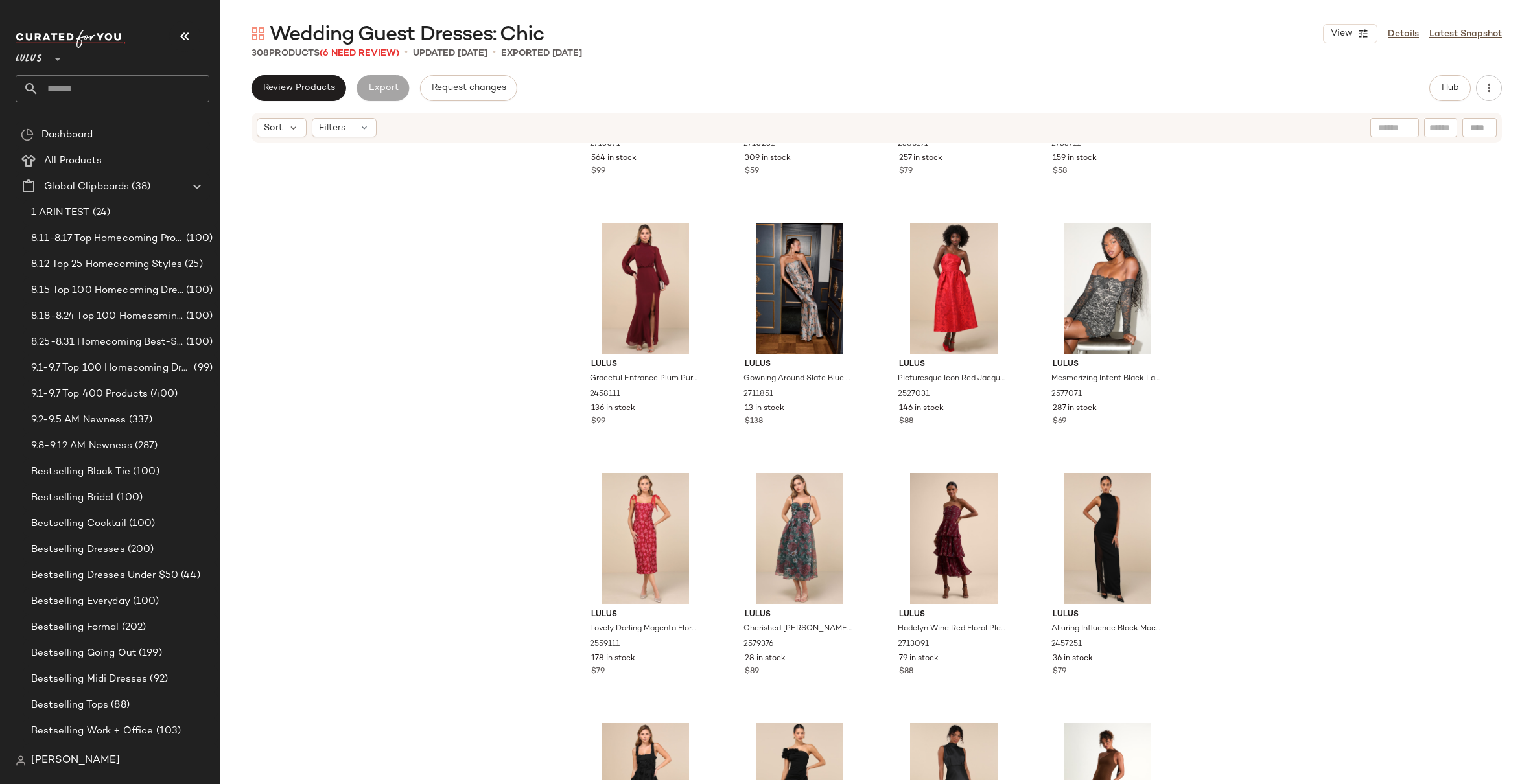
scroll to position [5698, 0]
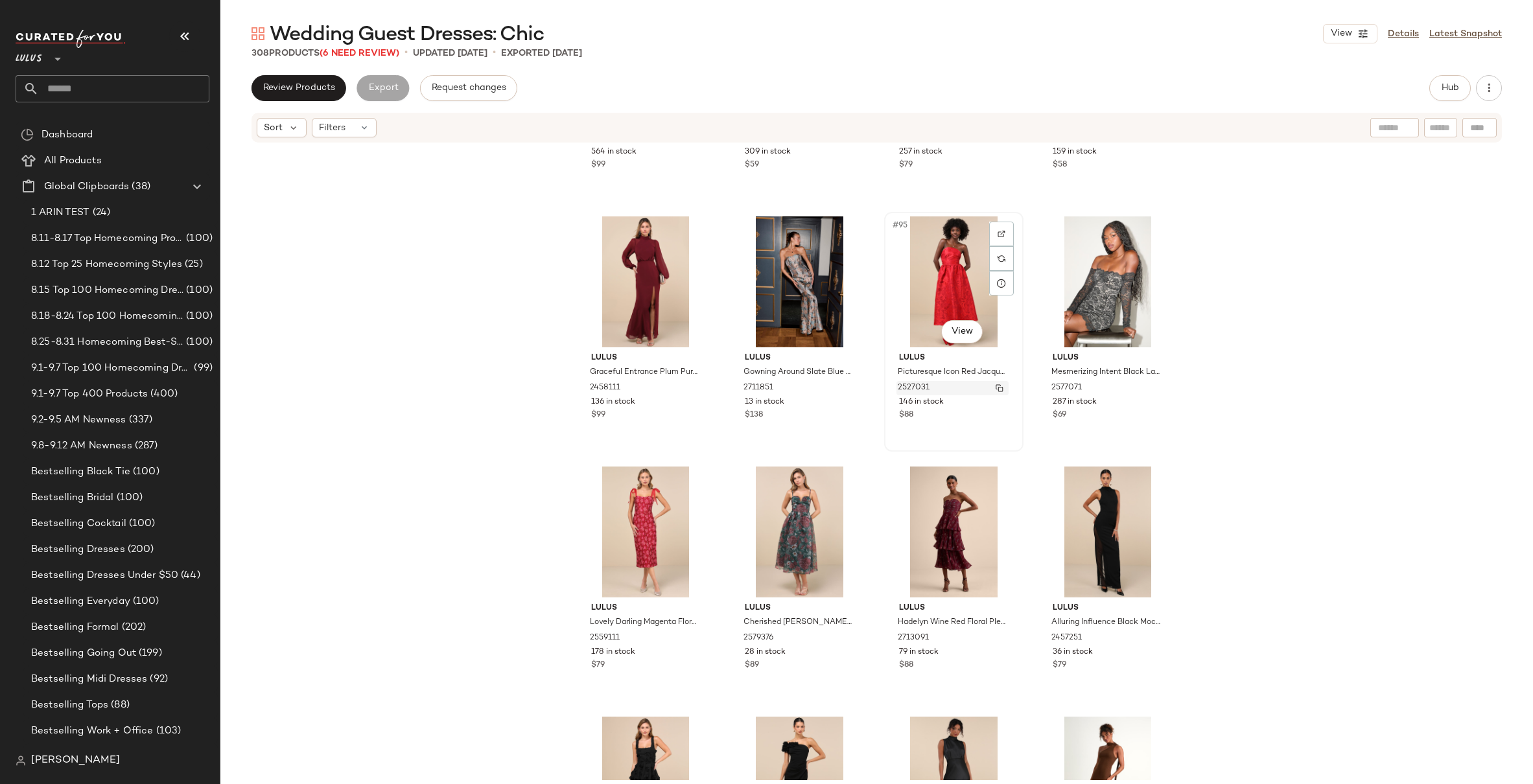
click at [996, 388] on img "button" at bounding box center [999, 388] width 8 height 8
click at [1311, 274] on div "Lulus Distinctive Charm Rose Pink Satin Asymmetrical Maxi Dress 2713071 564 in …" at bounding box center [876, 462] width 1313 height 637
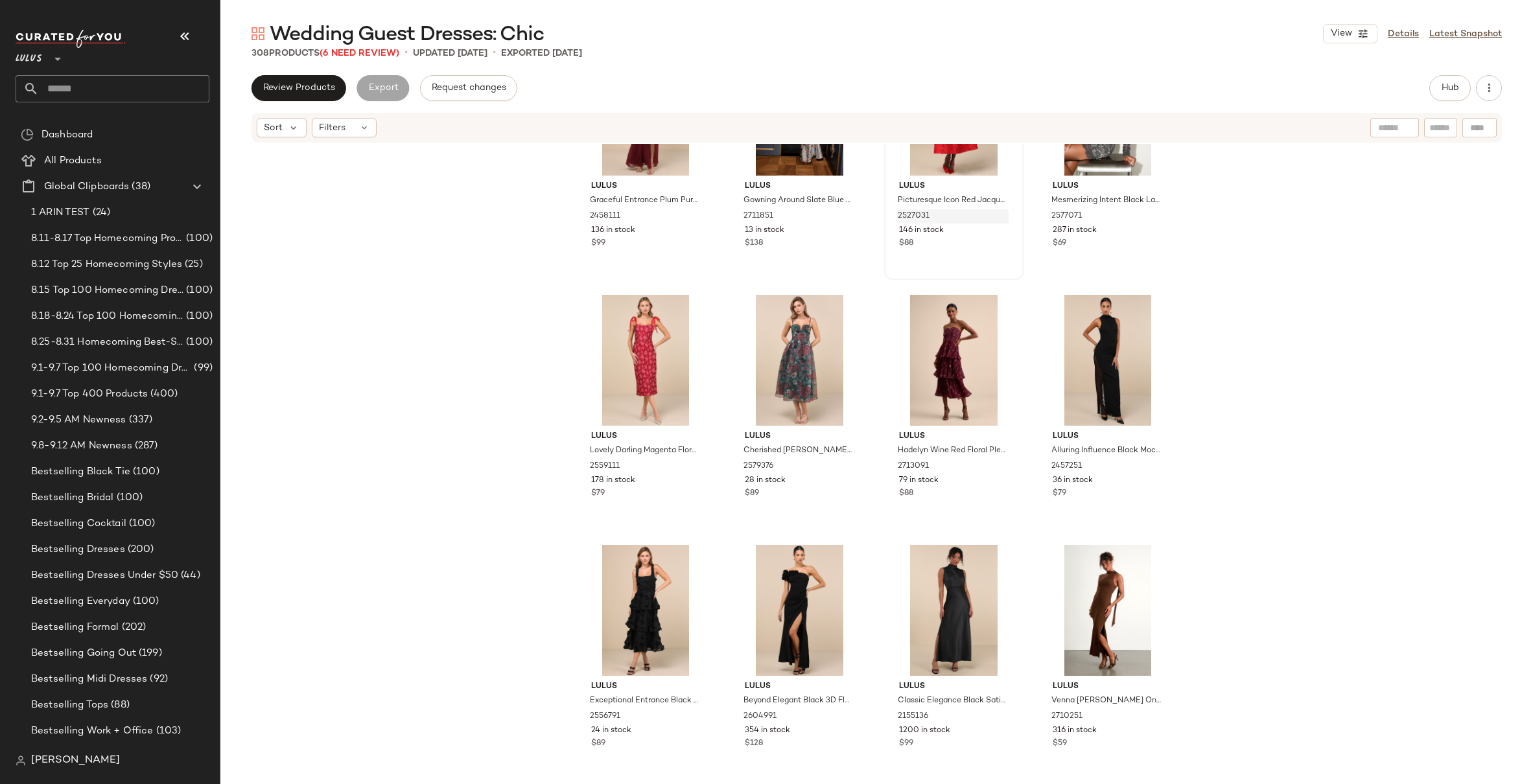
scroll to position [5894, 0]
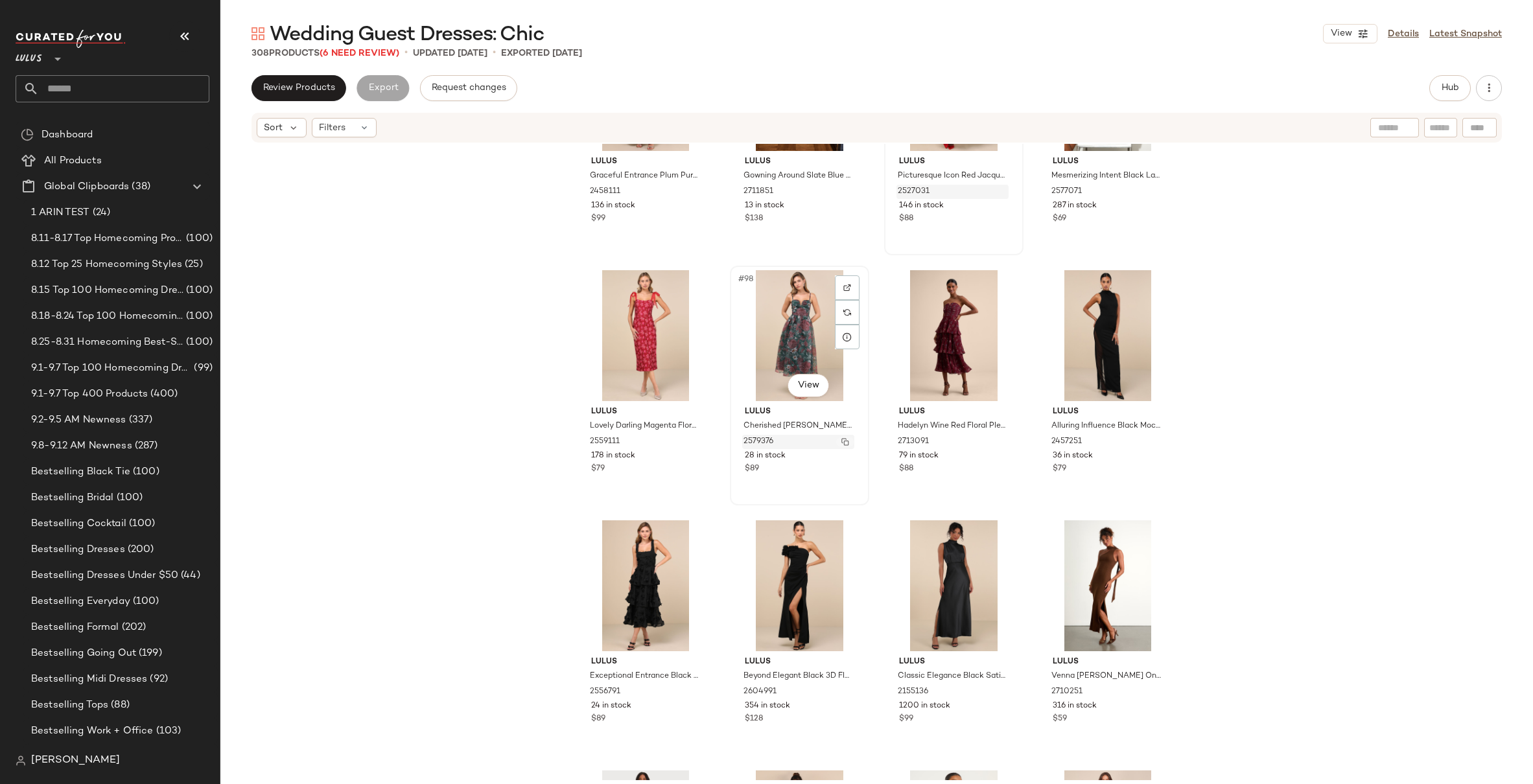
click at [842, 441] on img "button" at bounding box center [845, 441] width 8 height 8
click at [1293, 317] on div "Lulus Graceful Entrance Plum Purple Long Sleeve Backless Maxi Dress 2458111 136…" at bounding box center [876, 462] width 1313 height 637
click at [691, 443] on button "button" at bounding box center [691, 442] width 18 height 12
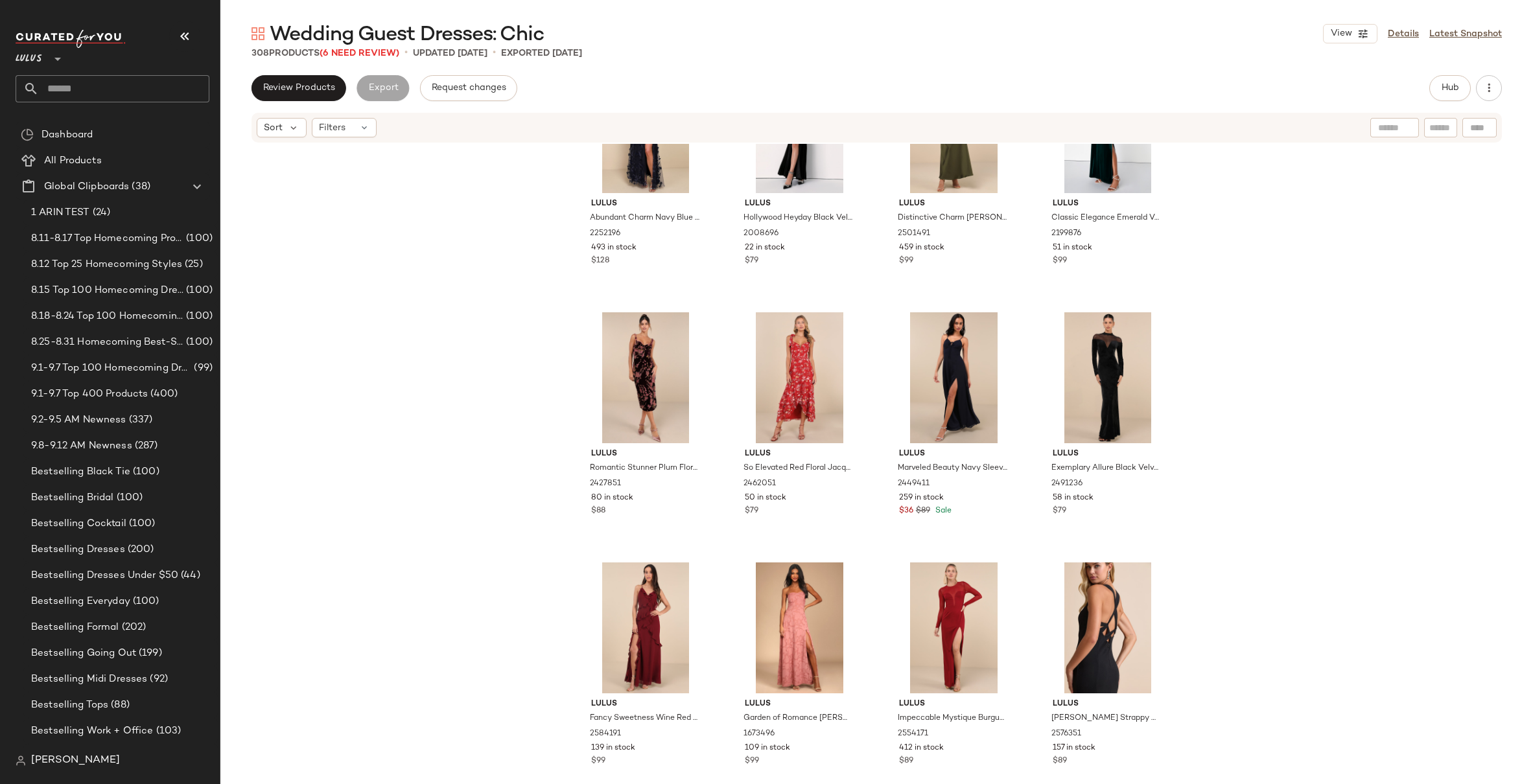
scroll to position [7606, 0]
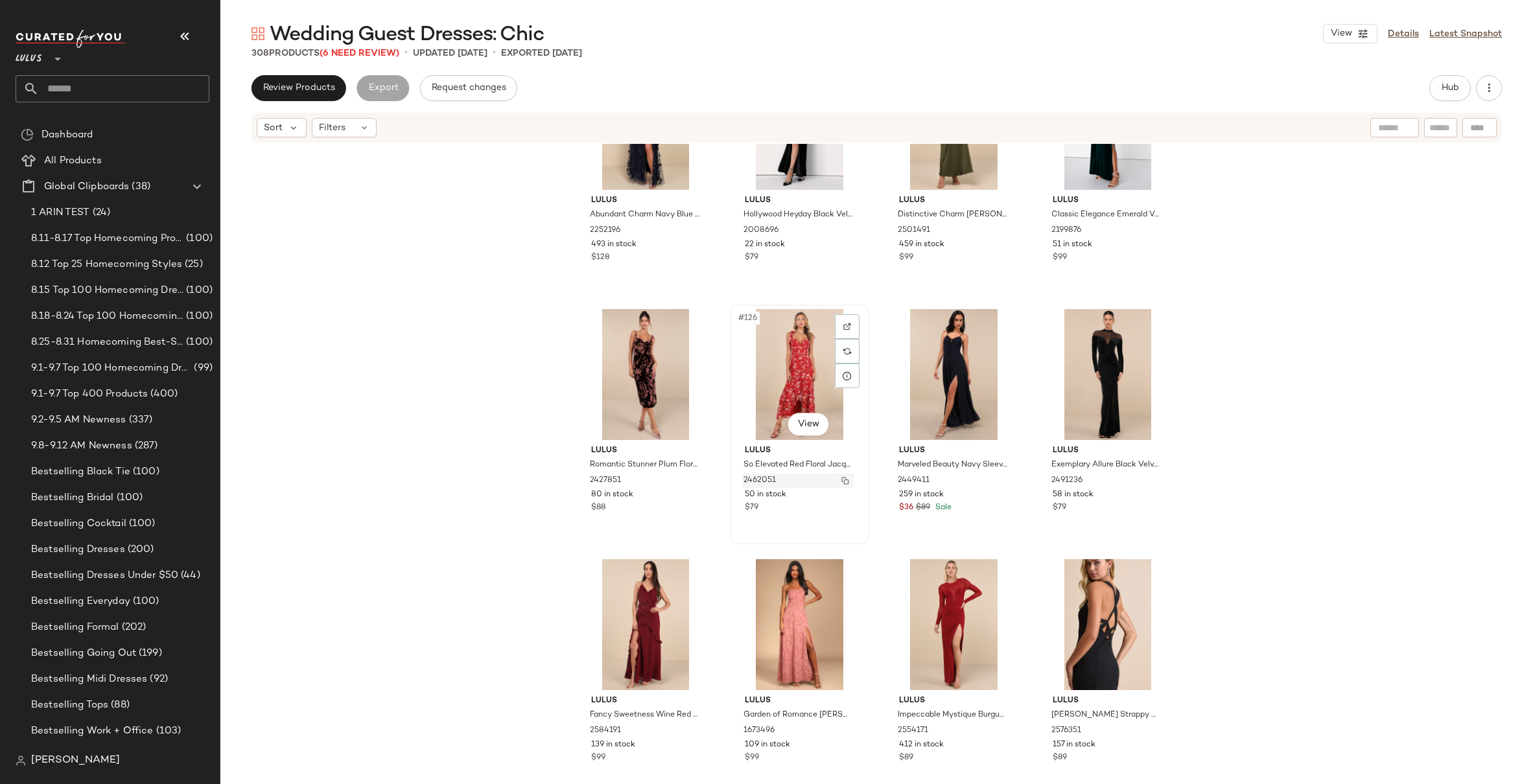
click at [842, 482] on img "button" at bounding box center [845, 480] width 8 height 8
click at [1288, 314] on div "Lulus Abundant Charm Navy Blue 3D Floral Applique Maxi Dress 2252196 493 in sto…" at bounding box center [876, 462] width 1313 height 637
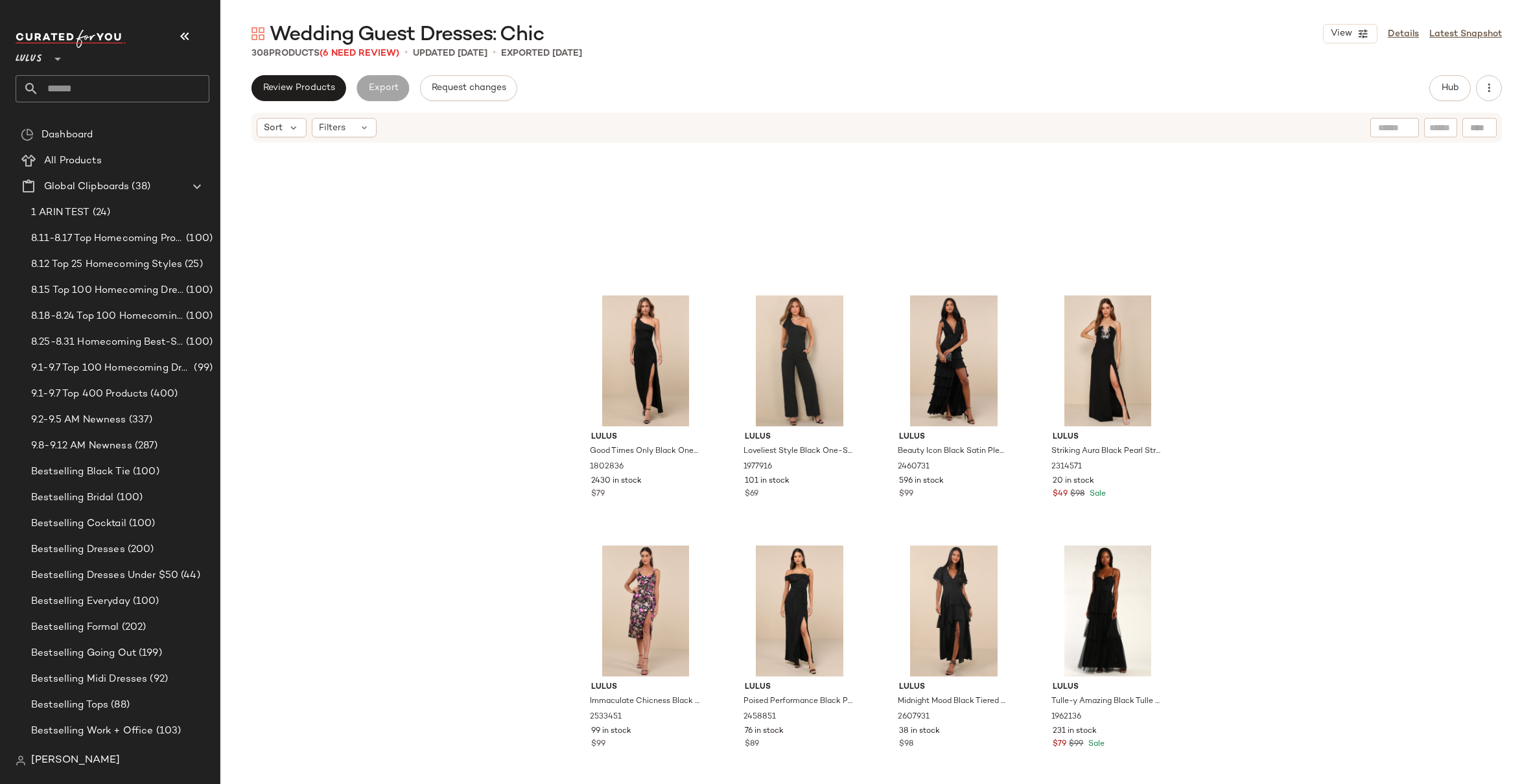
scroll to position [11379, 0]
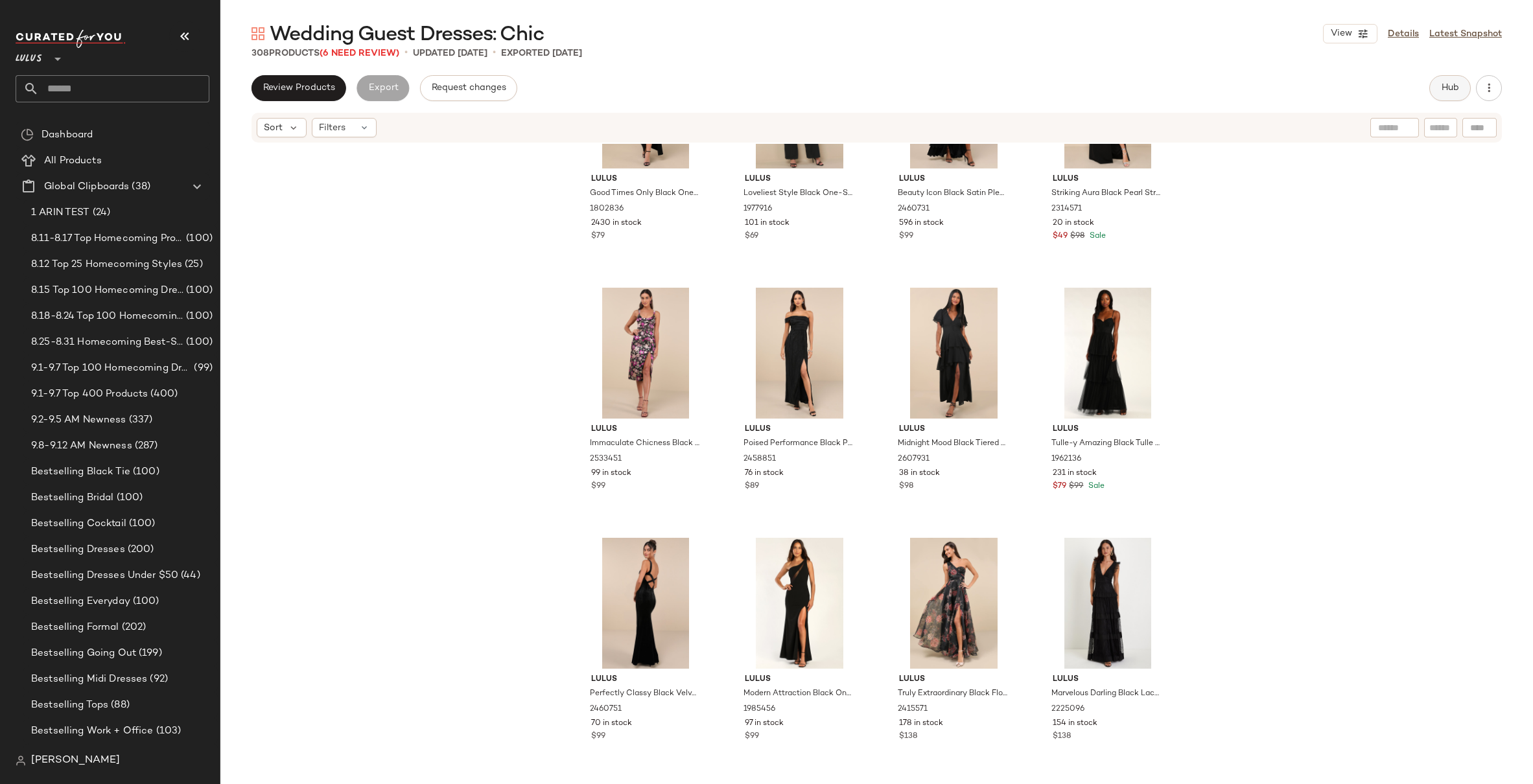
click at [1461, 93] on button "Hub" at bounding box center [1450, 88] width 41 height 26
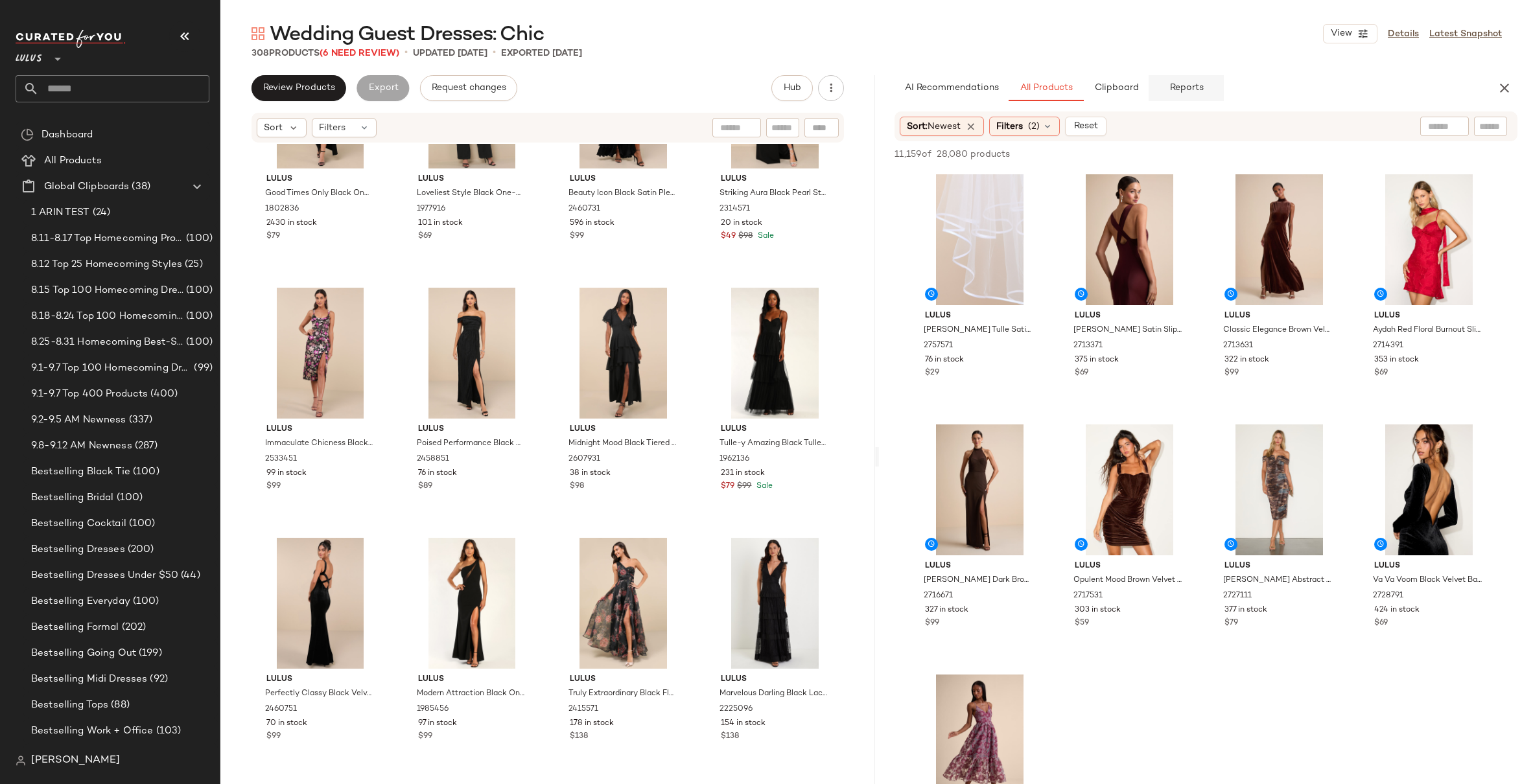
click at [1190, 85] on span "Reports" at bounding box center [1186, 88] width 35 height 10
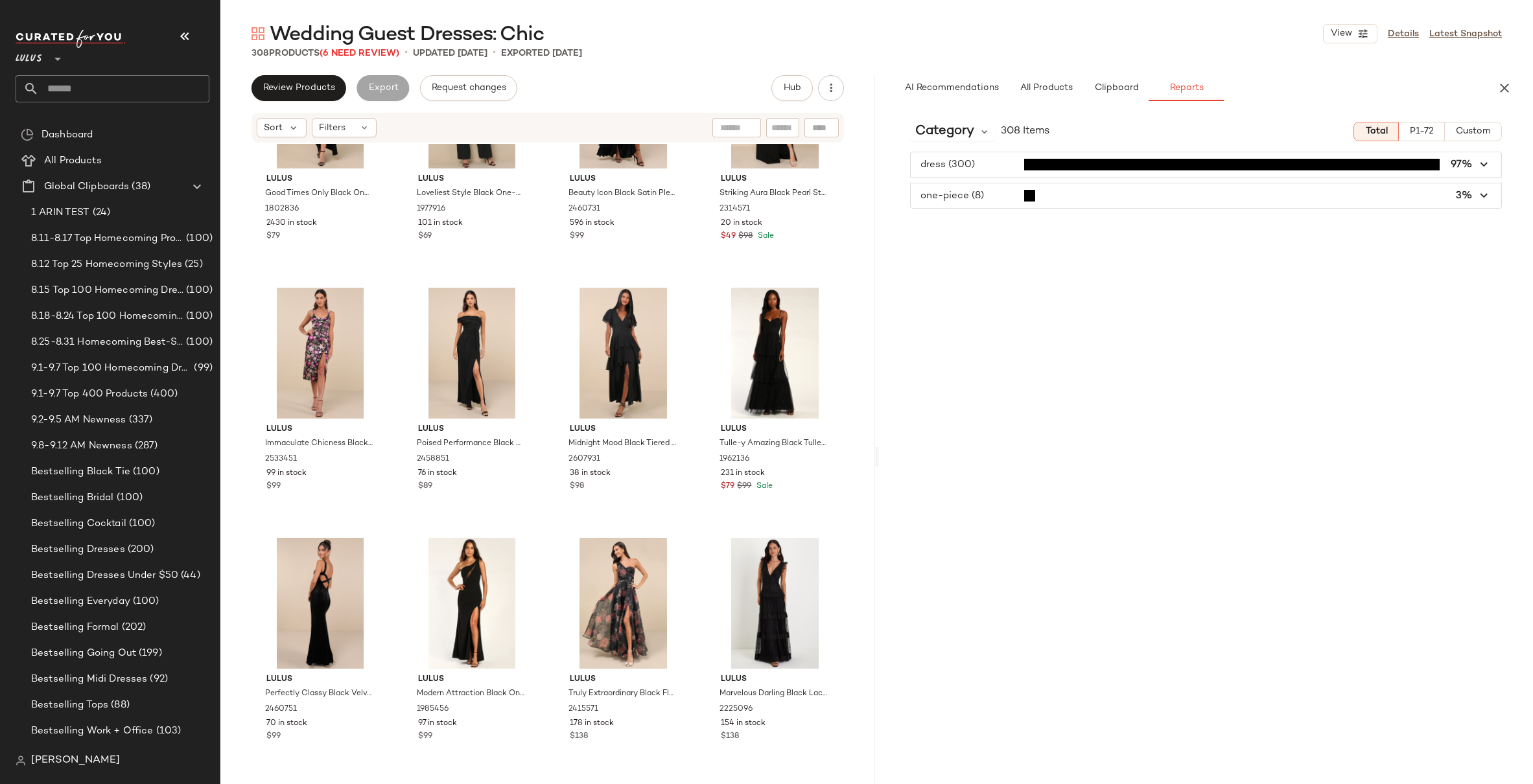
click at [965, 170] on span "button" at bounding box center [1207, 164] width 591 height 24
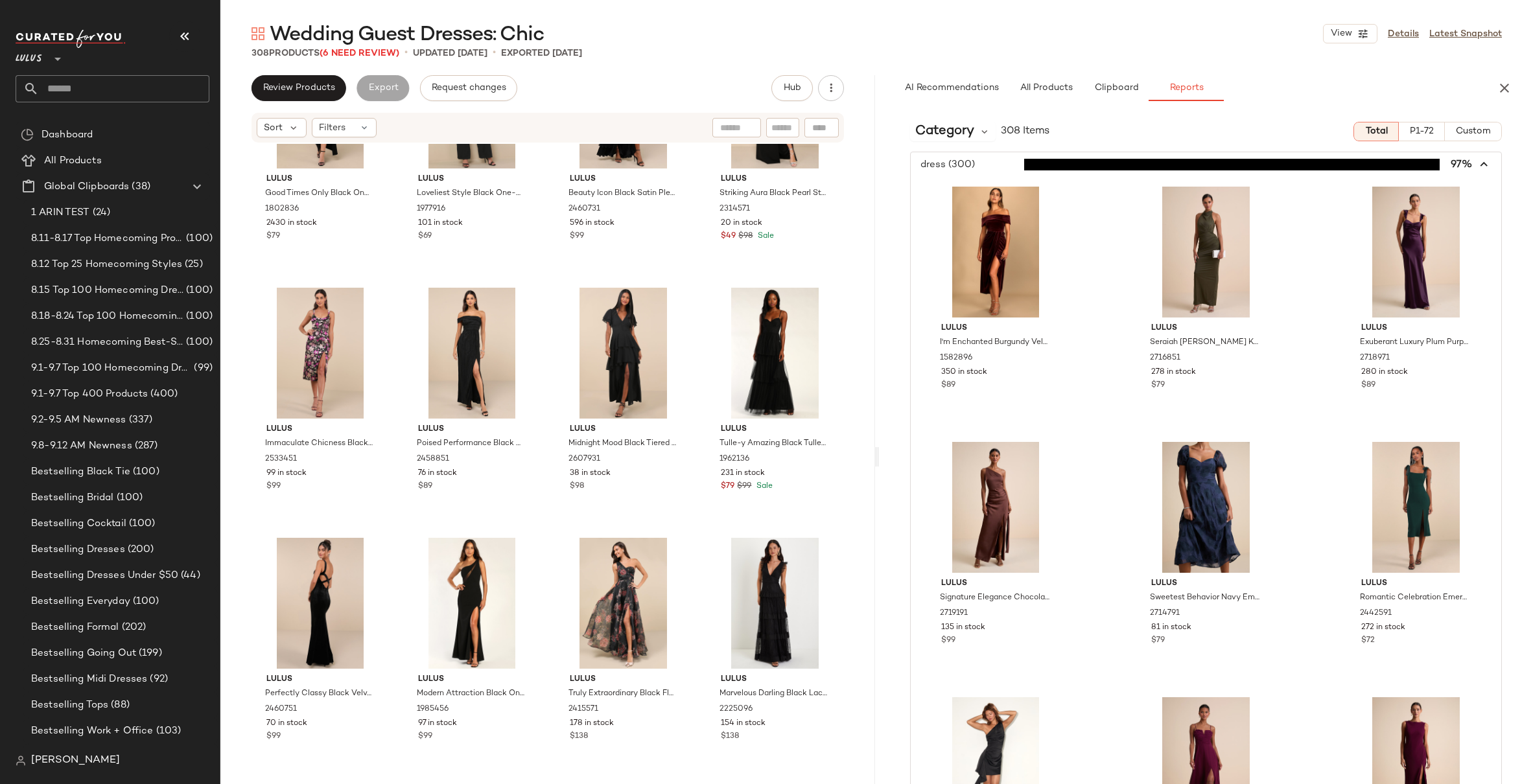
click at [1000, 150] on div "Category 308 Items Total P1-72 Custom dress (300) 97% Lulus I'm Enchanted Burgu…" at bounding box center [1206, 475] width 654 height 727
click at [911, 116] on div "Category 308 Items Total P1-72 Custom dress (300) 97% Lulus I'm Enchanted Burgu…" at bounding box center [1206, 475] width 654 height 727
click at [935, 127] on span "Category" at bounding box center [945, 131] width 59 height 19
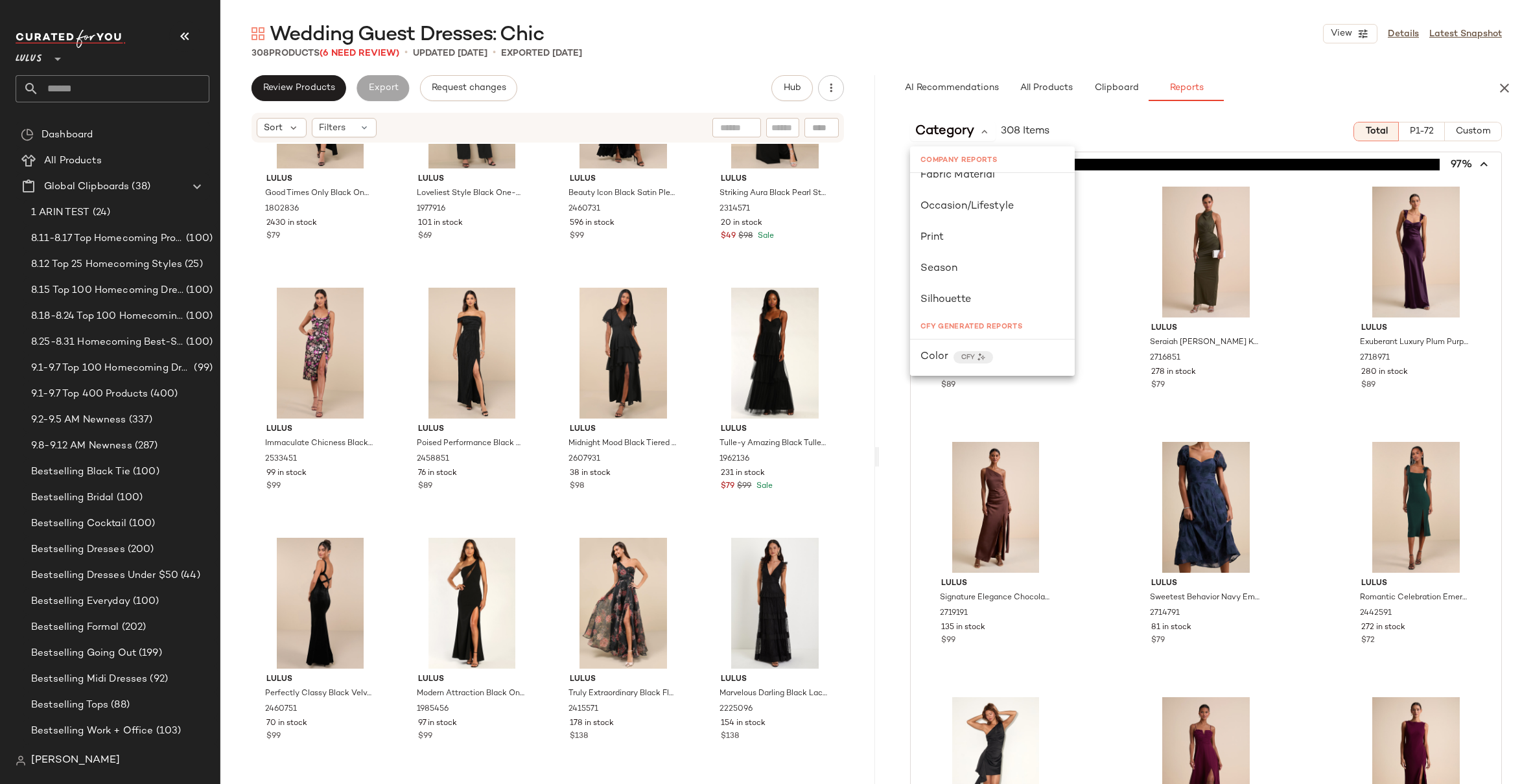
scroll to position [210, 0]
click at [937, 346] on span "Color" at bounding box center [935, 354] width 28 height 15
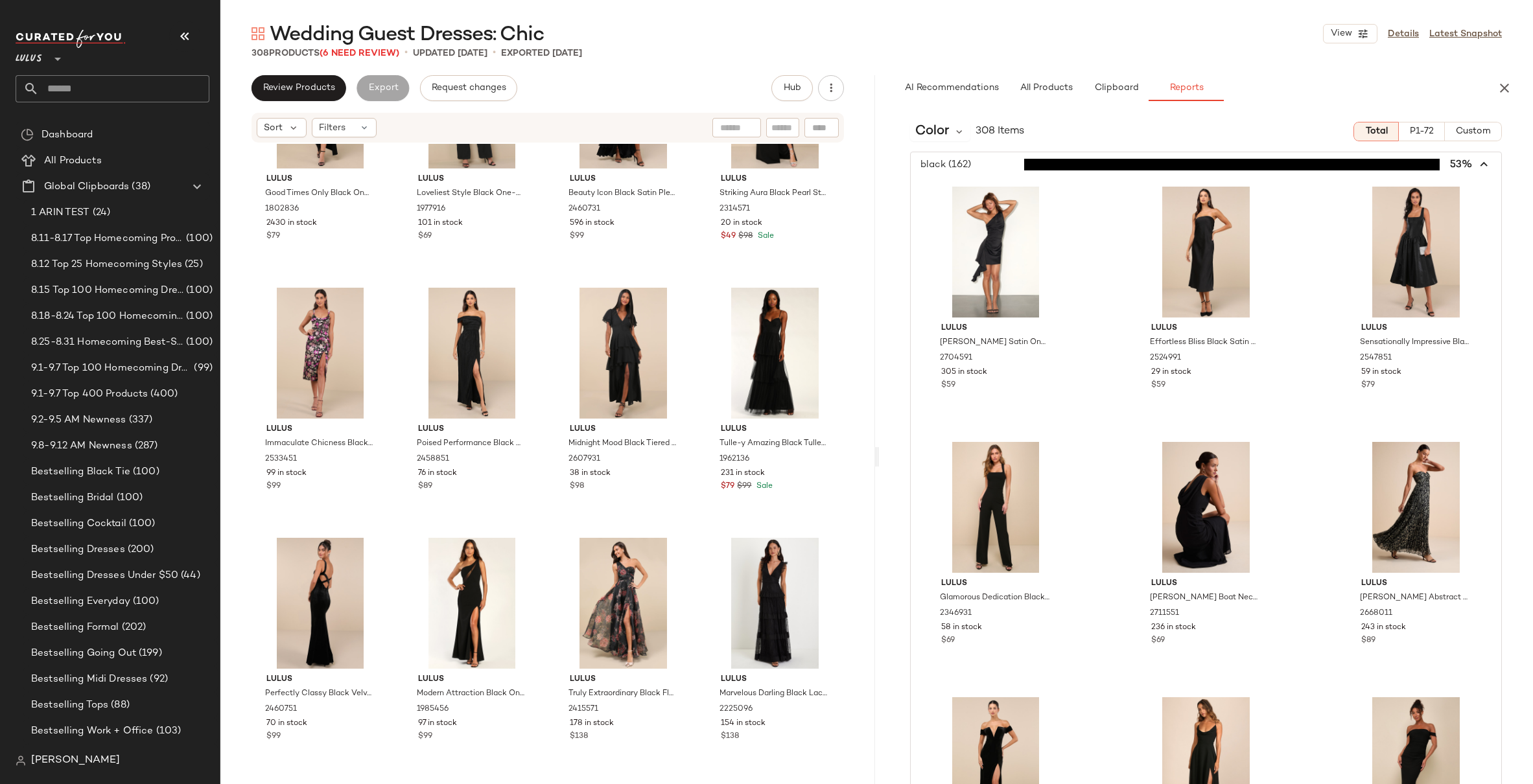
click at [1481, 158] on icon "button" at bounding box center [1484, 165] width 15 height 15
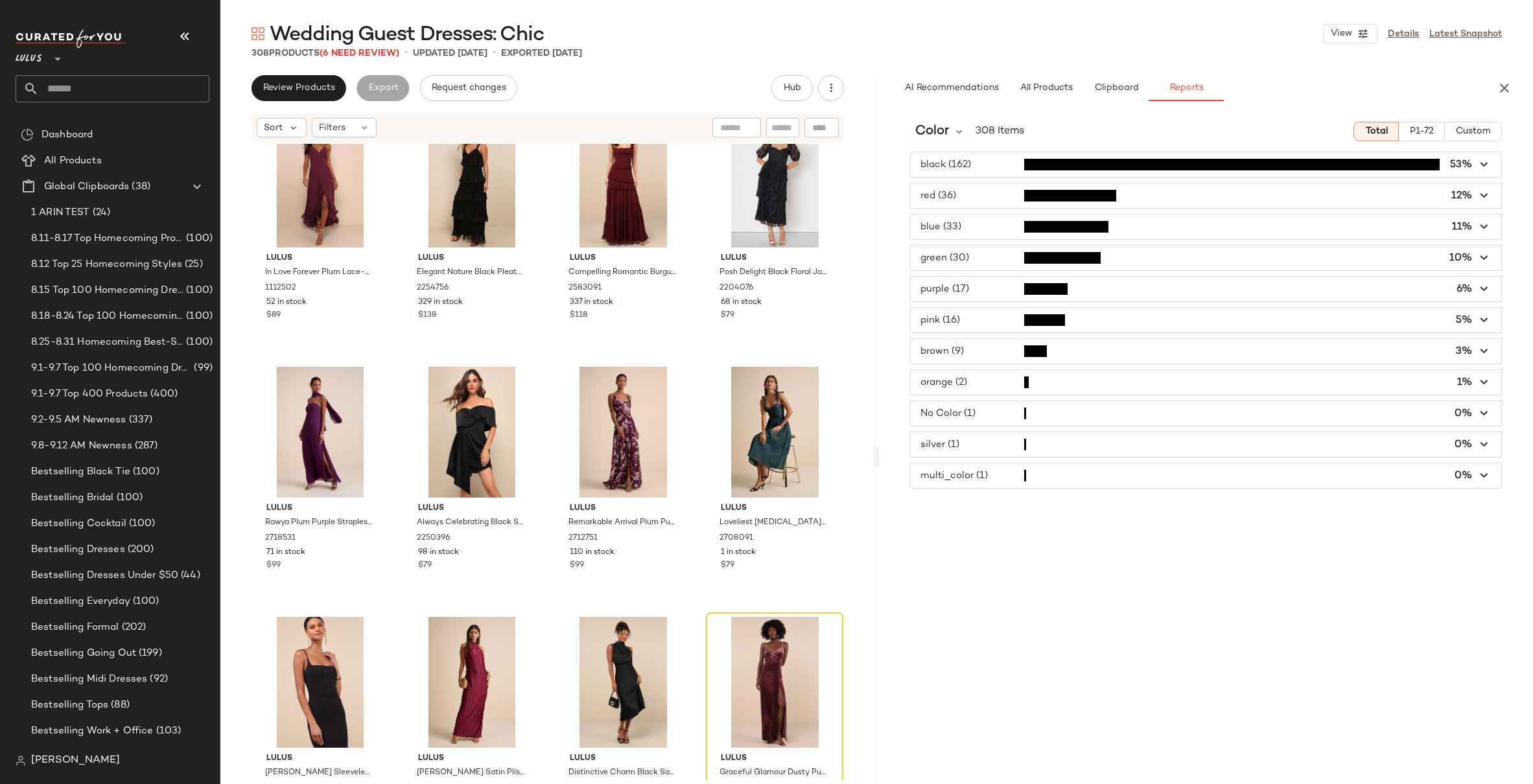
scroll to position [3332, 0]
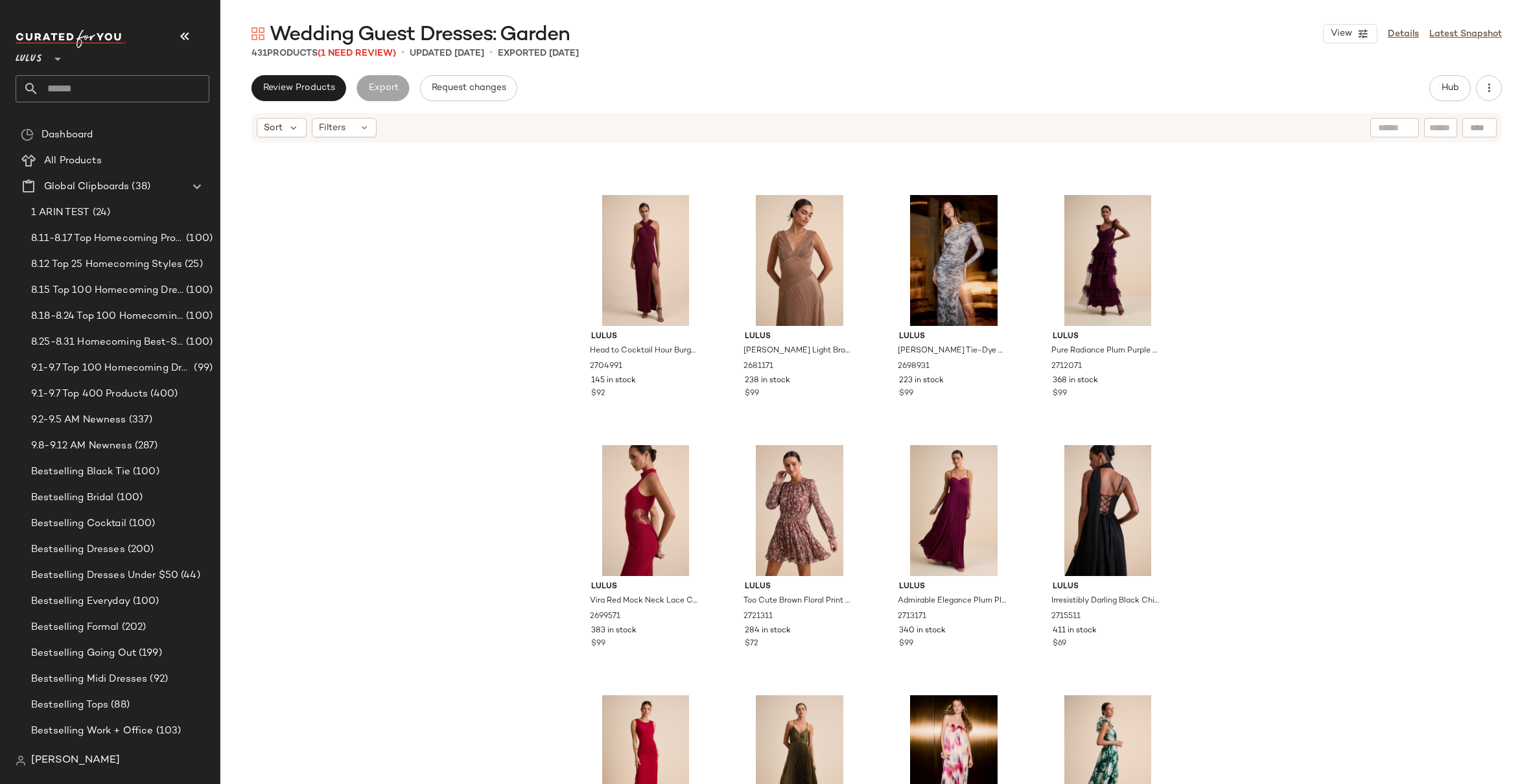
scroll to position [3968, 0]
click at [996, 368] on img "button" at bounding box center [999, 367] width 8 height 8
click at [472, 433] on div "Lulus Head to Cocktail Hour Burgundy Halter Neck Maxi Dress 2704991 145 in stoc…" at bounding box center [876, 483] width 1313 height 679
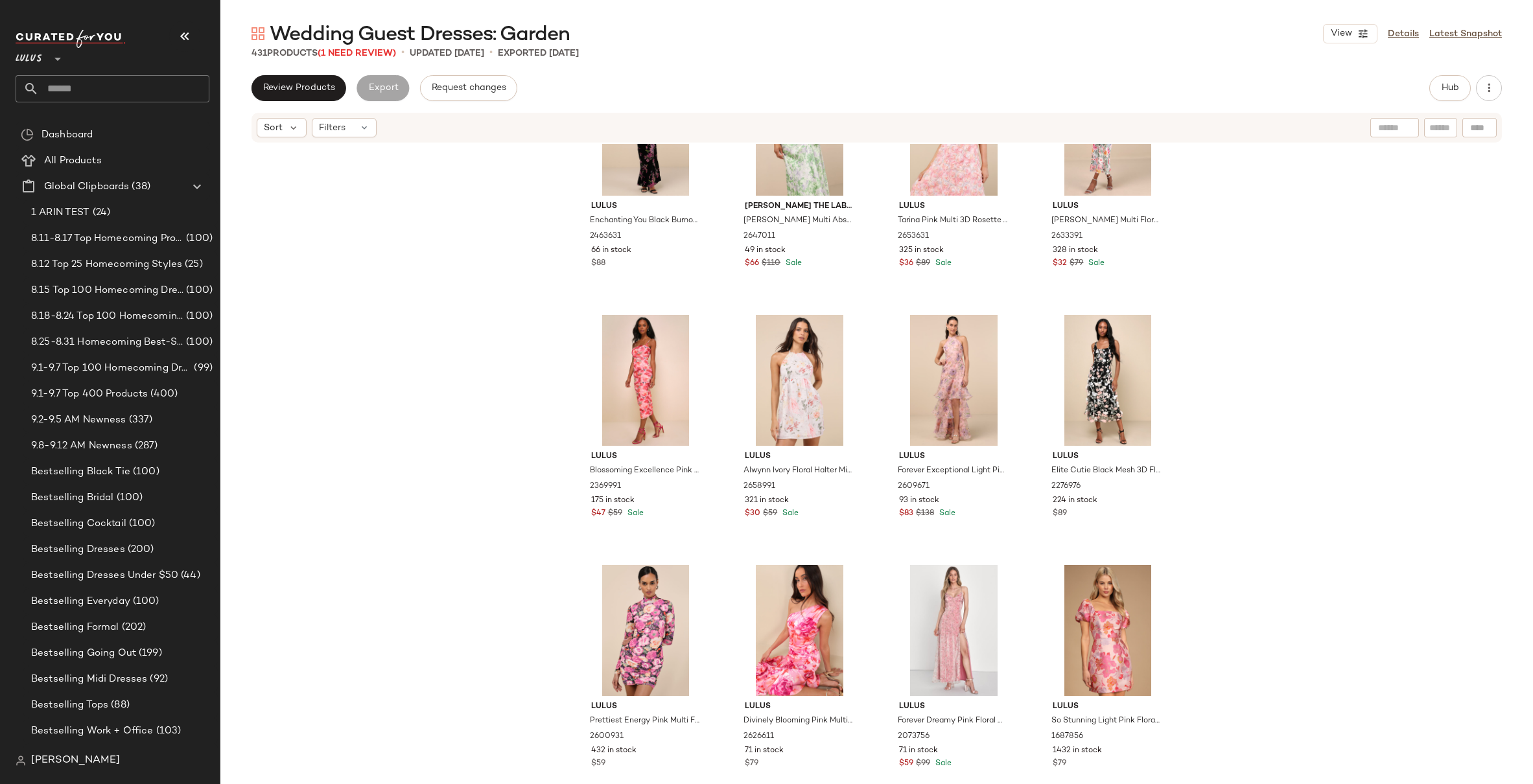
scroll to position [8959, 0]
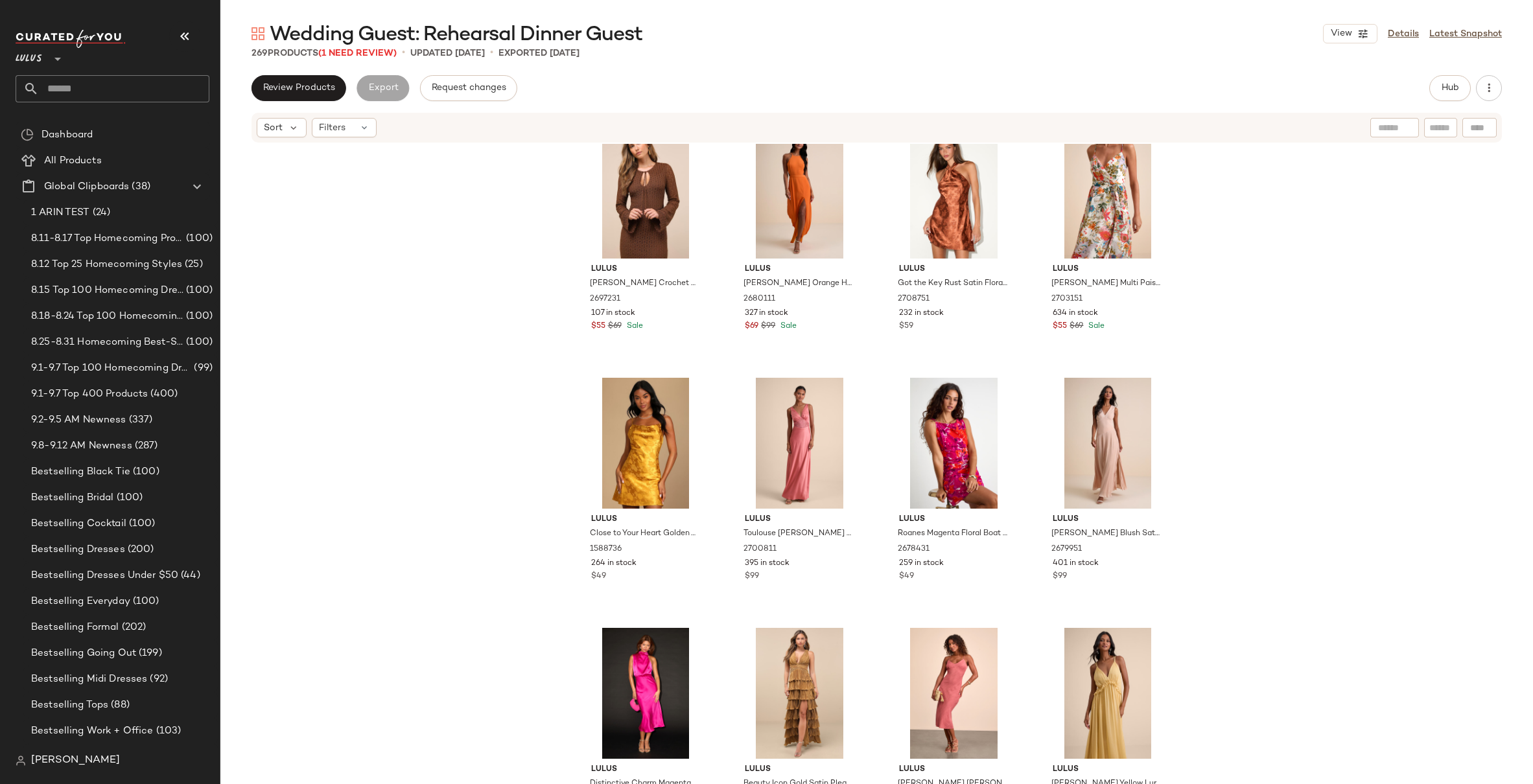
scroll to position [4883, 0]
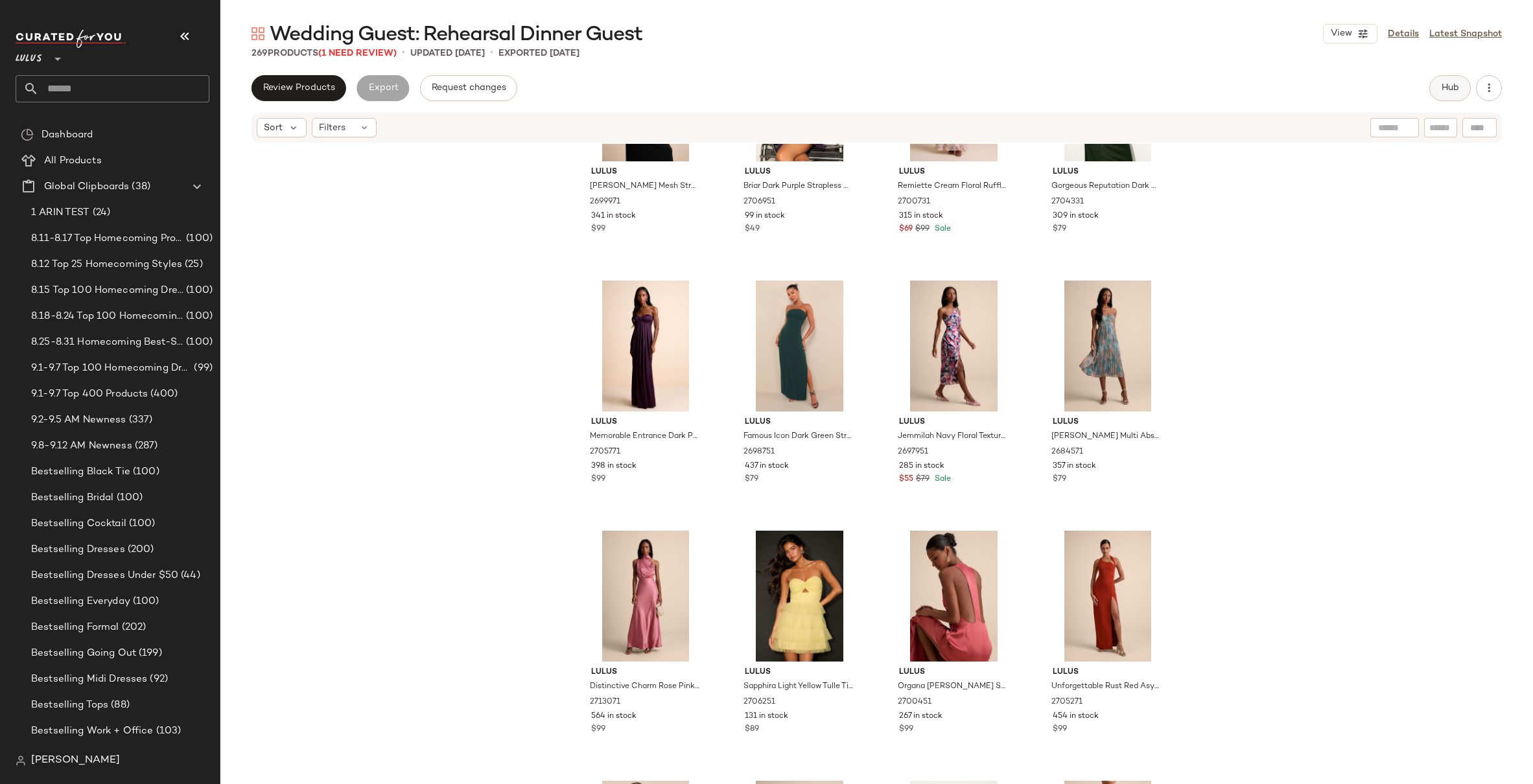
click at [1460, 83] on button "Hub" at bounding box center [1450, 88] width 41 height 26
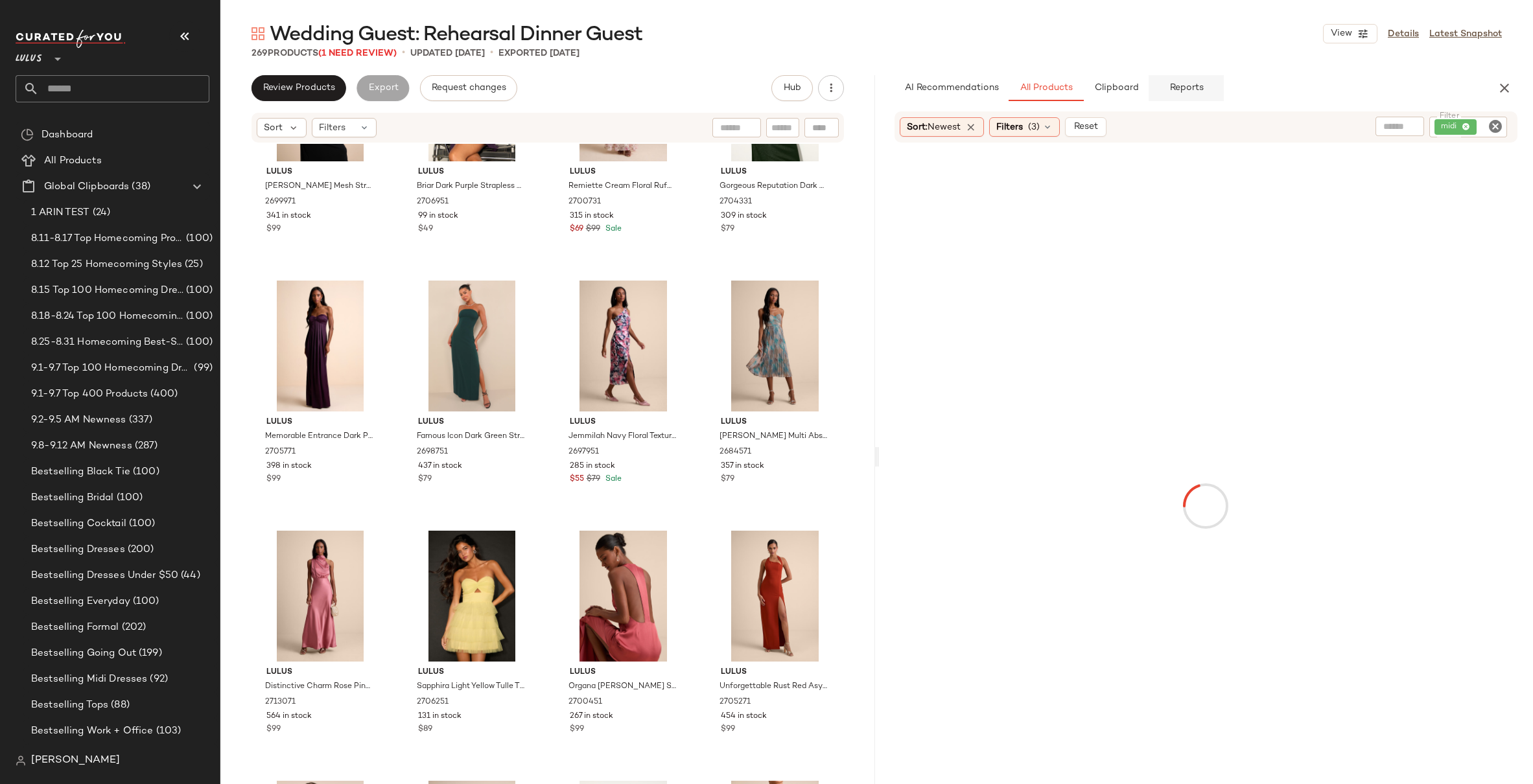
click at [1182, 78] on button "Reports" at bounding box center [1186, 88] width 75 height 26
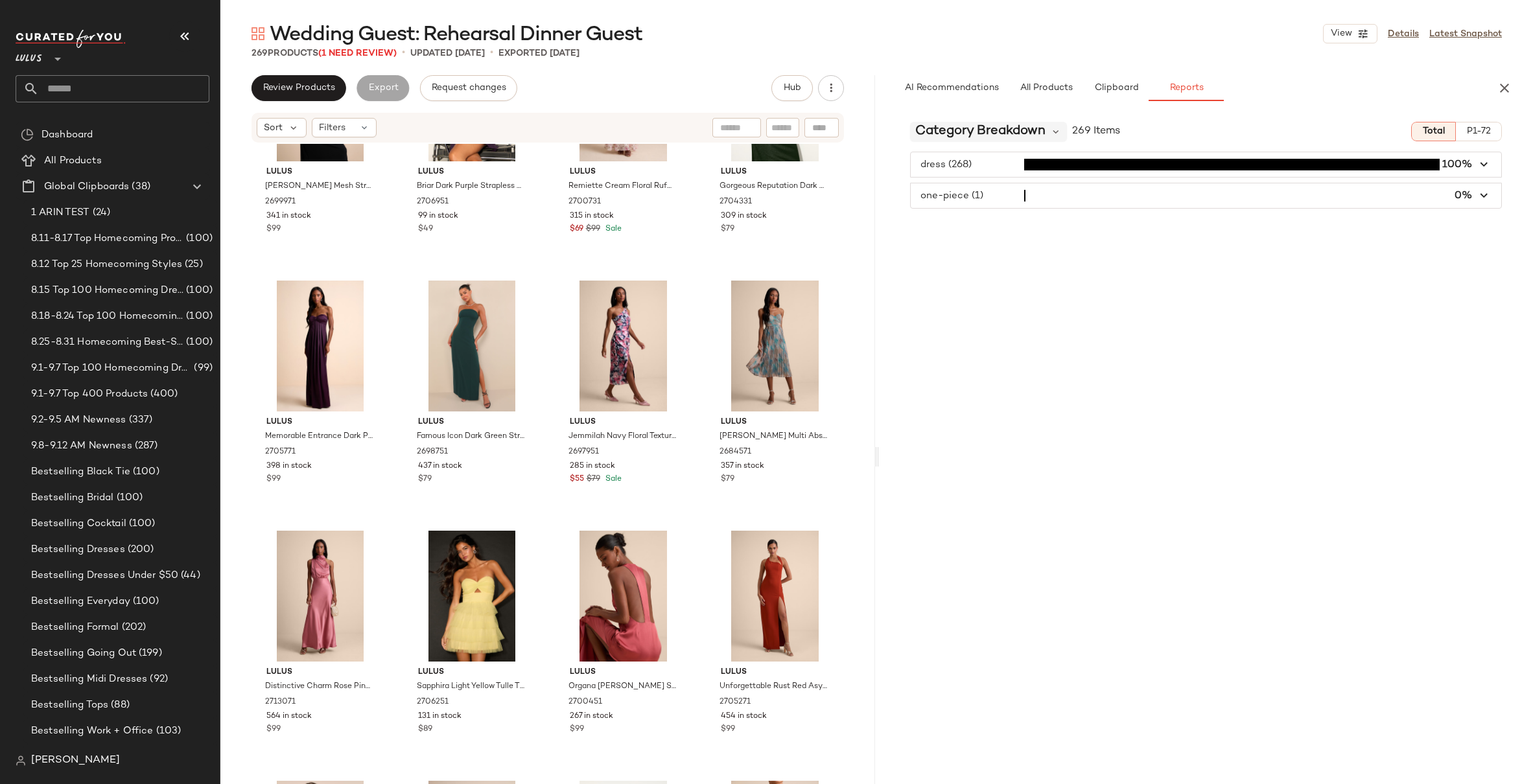
click at [948, 130] on span "Category Breakdown" at bounding box center [980, 131] width 130 height 19
click at [980, 200] on span "Season Breakdown" at bounding box center [968, 197] width 95 height 11
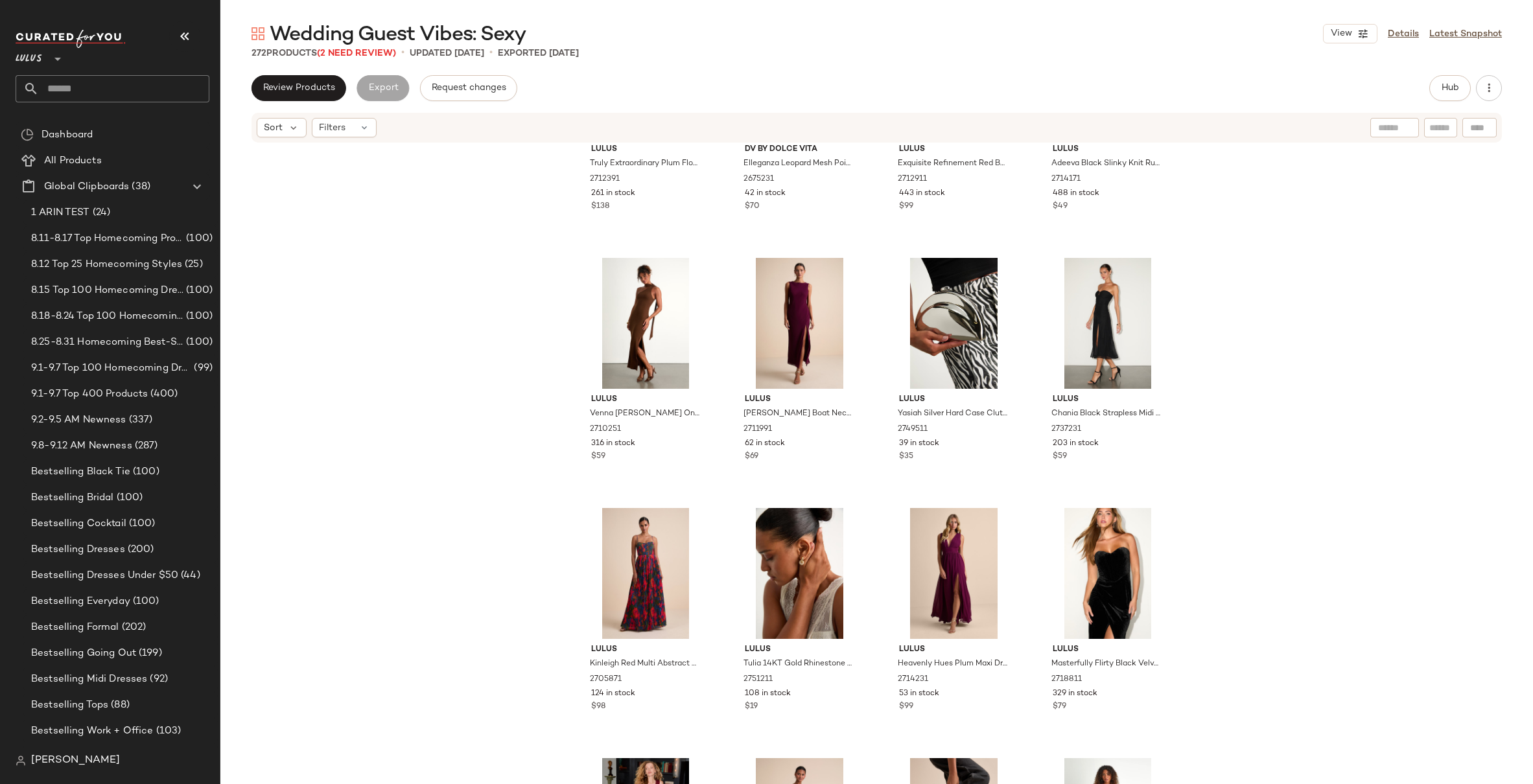
scroll to position [927, 0]
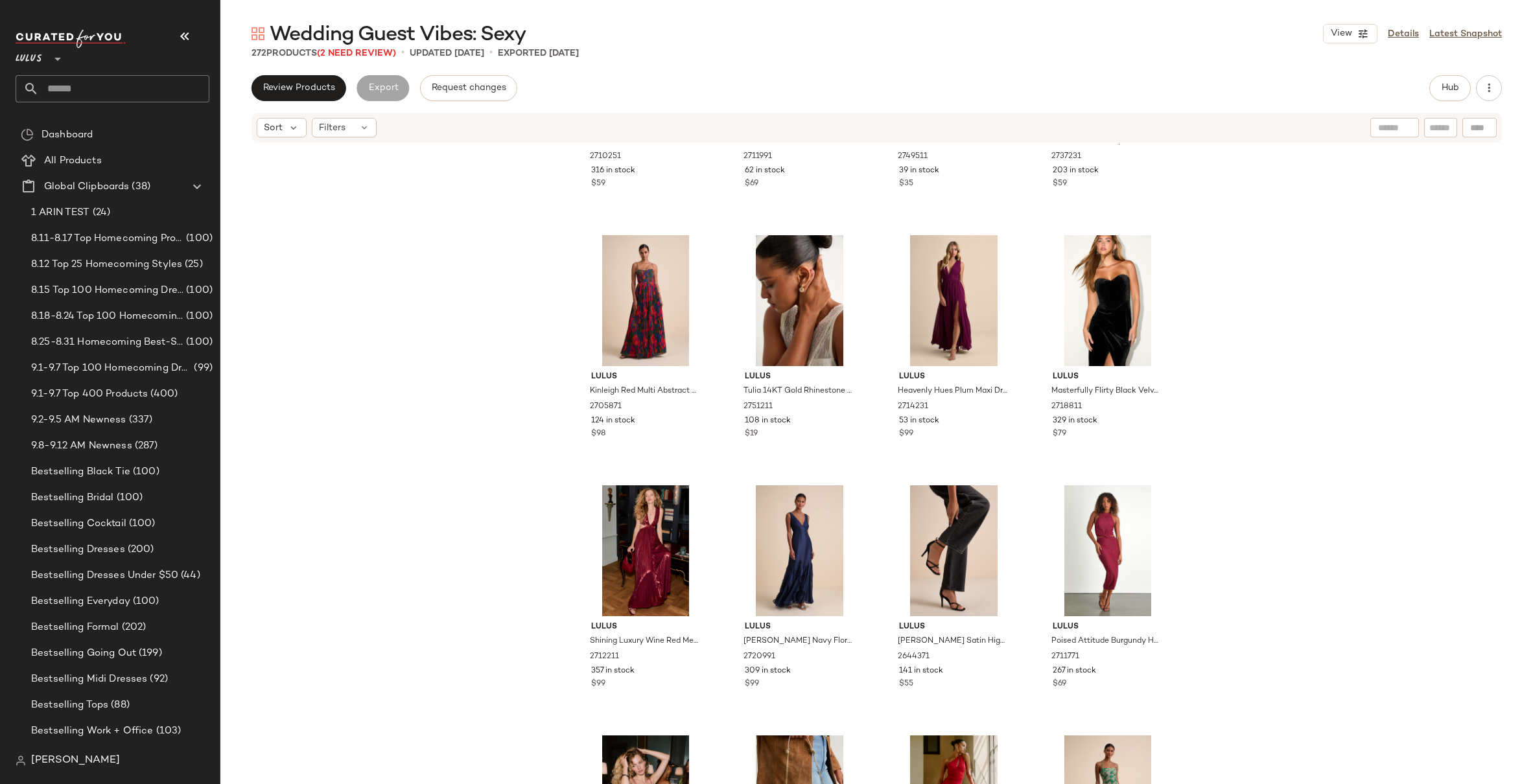
click at [537, 371] on div "Lulus Venna Heathered Brown One-Shoulder Scarf Maxi Dress 2710251 316 in stock …" at bounding box center [876, 483] width 1313 height 679
